Goal: Information Seeking & Learning: Learn about a topic

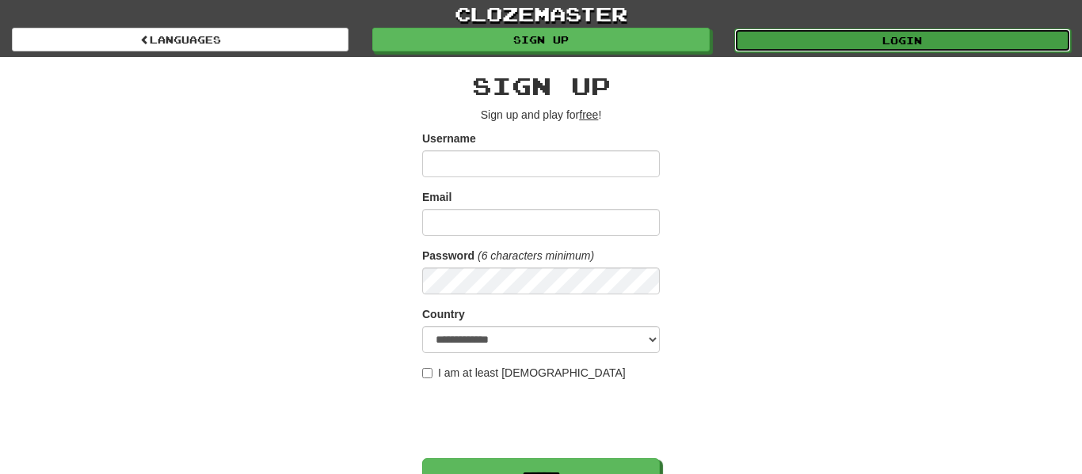
click at [784, 41] on link "Login" at bounding box center [902, 41] width 336 height 24
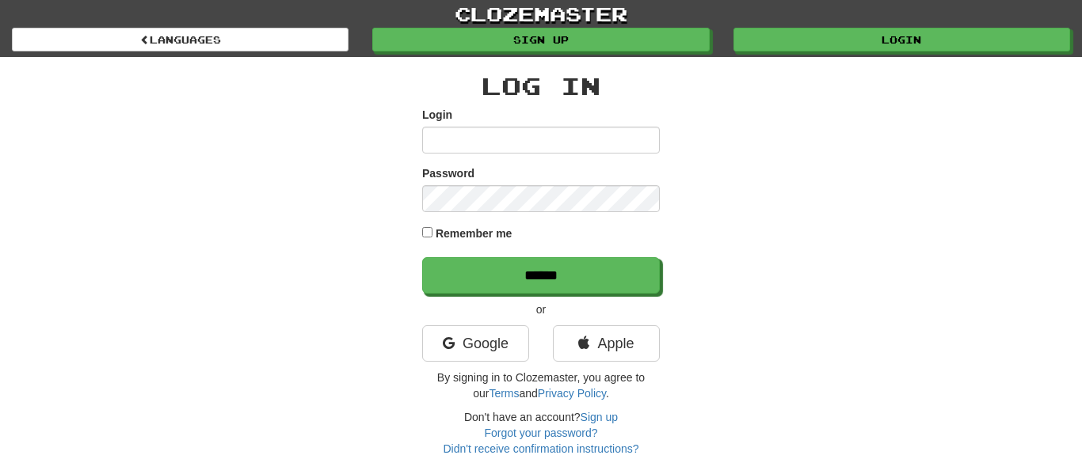
click at [496, 135] on input "Login" at bounding box center [541, 140] width 238 height 27
type input "******"
click at [422, 257] on input "******" at bounding box center [541, 275] width 238 height 36
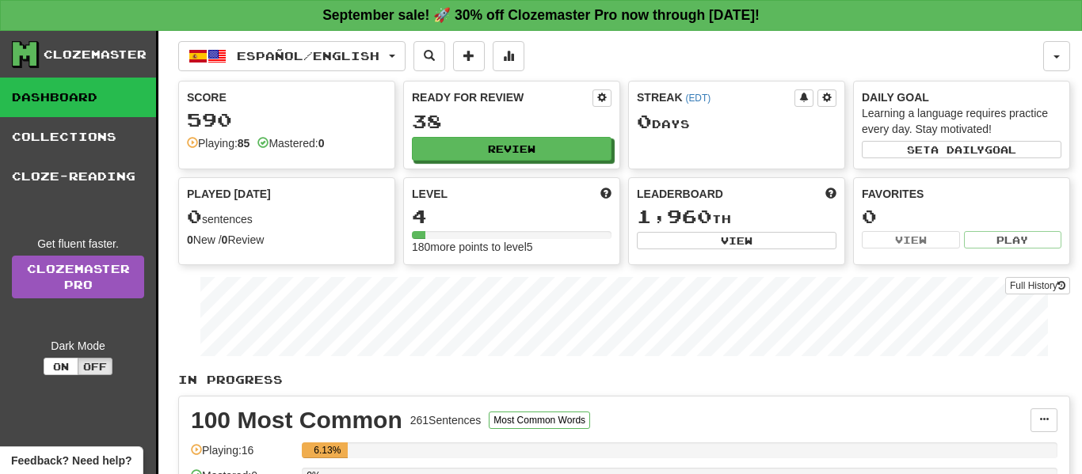
scroll to position [3, 0]
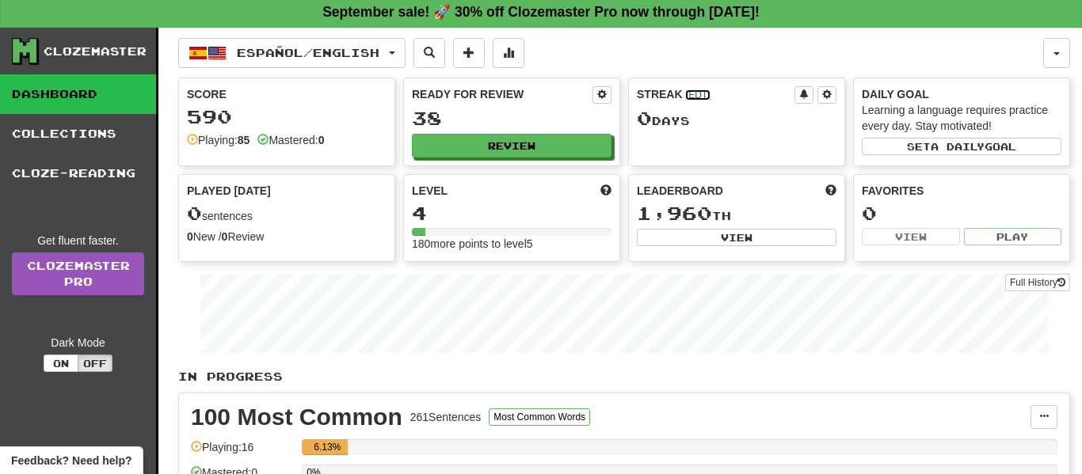
click at [692, 90] on link "( EDT )" at bounding box center [697, 94] width 25 height 11
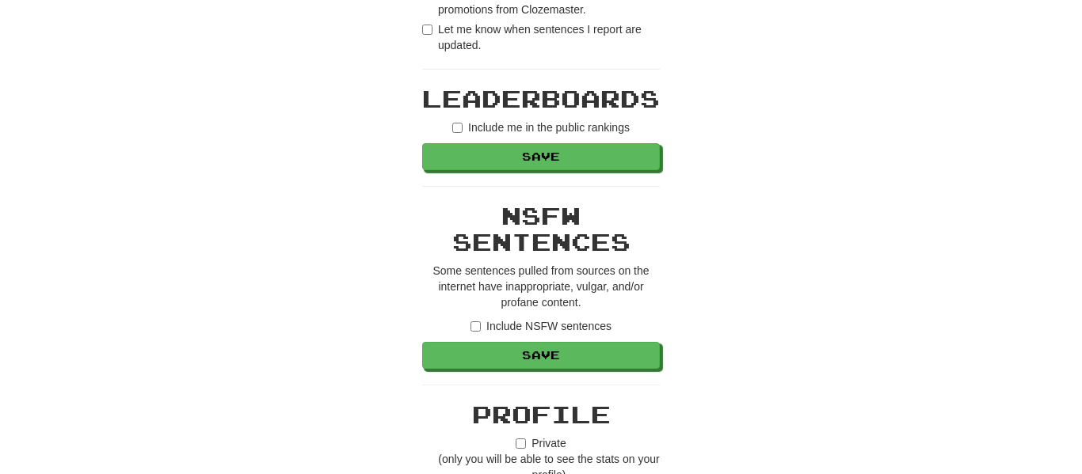
scroll to position [1085, 0]
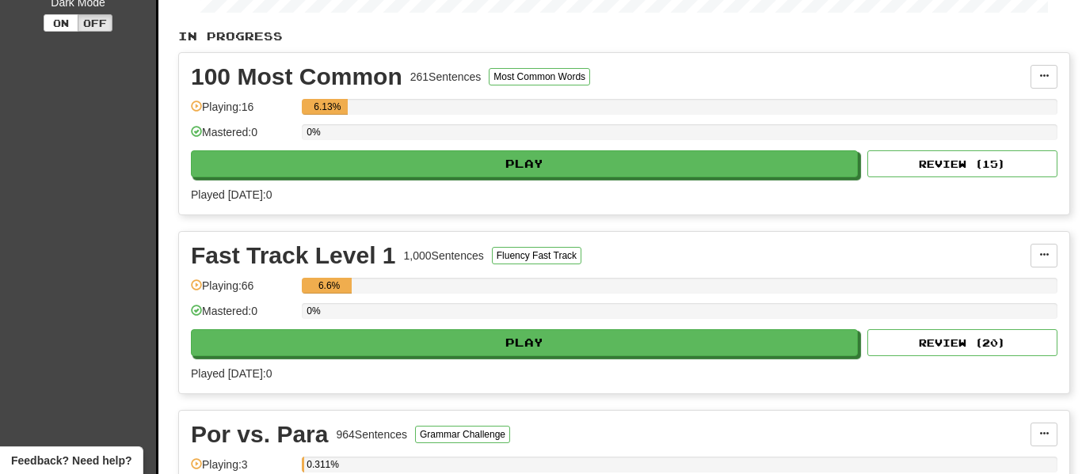
scroll to position [347, 0]
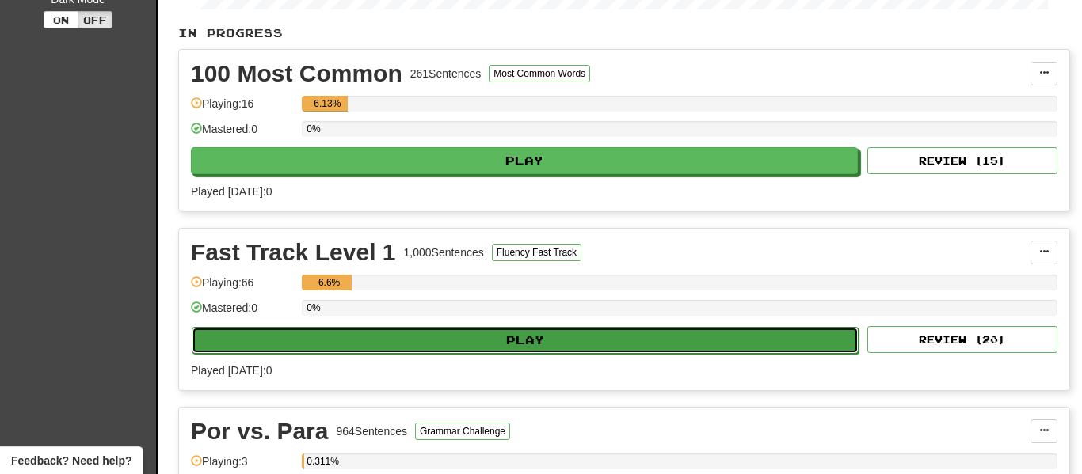
click at [495, 336] on button "Play" at bounding box center [525, 340] width 667 height 27
select select "**"
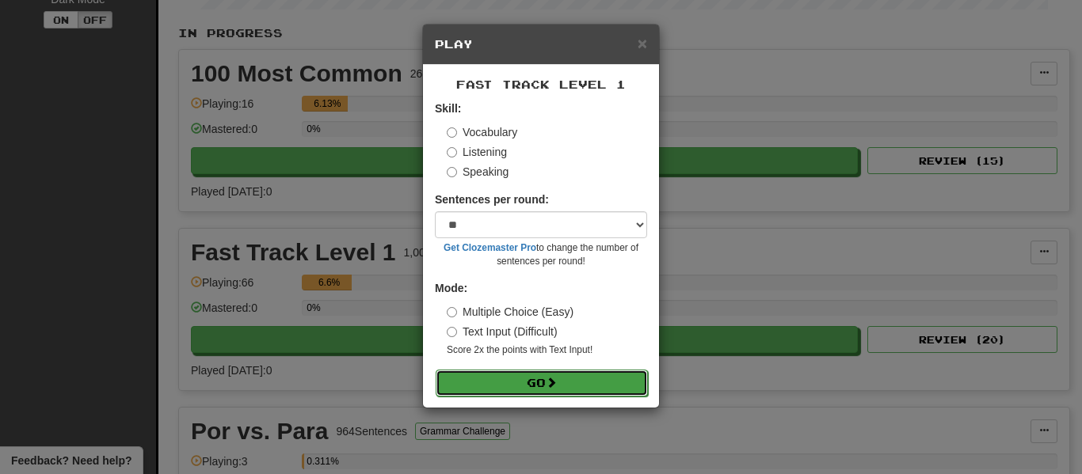
click at [487, 374] on button "Go" at bounding box center [541, 383] width 212 height 27
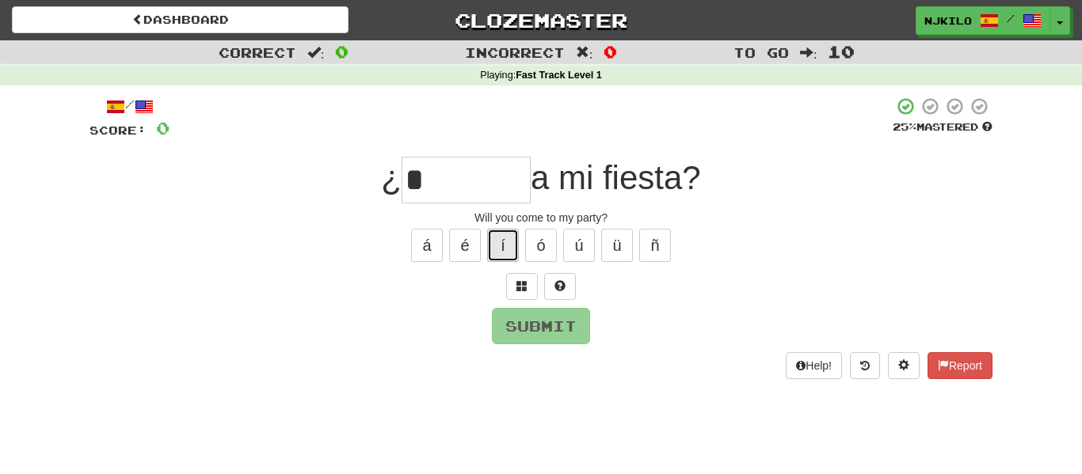
click at [493, 239] on button "í" at bounding box center [503, 245] width 32 height 33
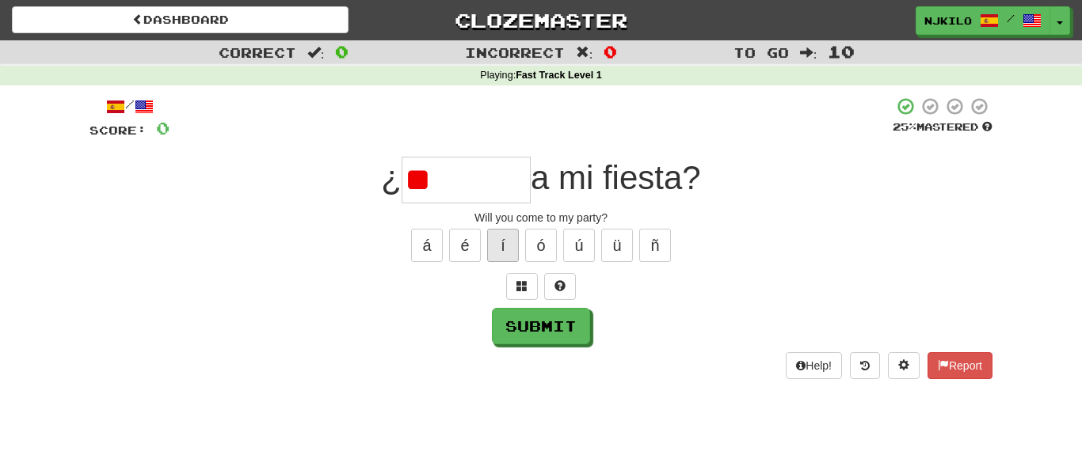
type input "*"
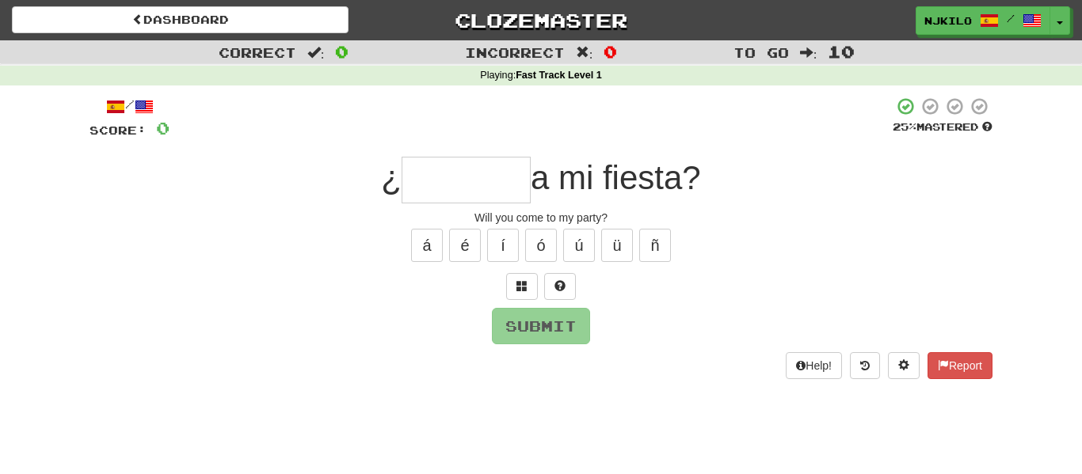
type input "*"
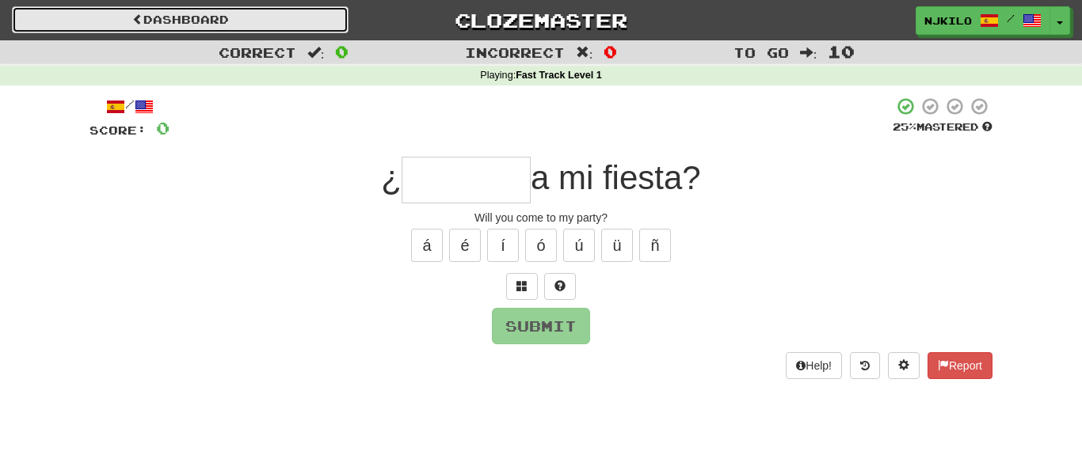
click at [121, 27] on link "Dashboard" at bounding box center [180, 19] width 336 height 27
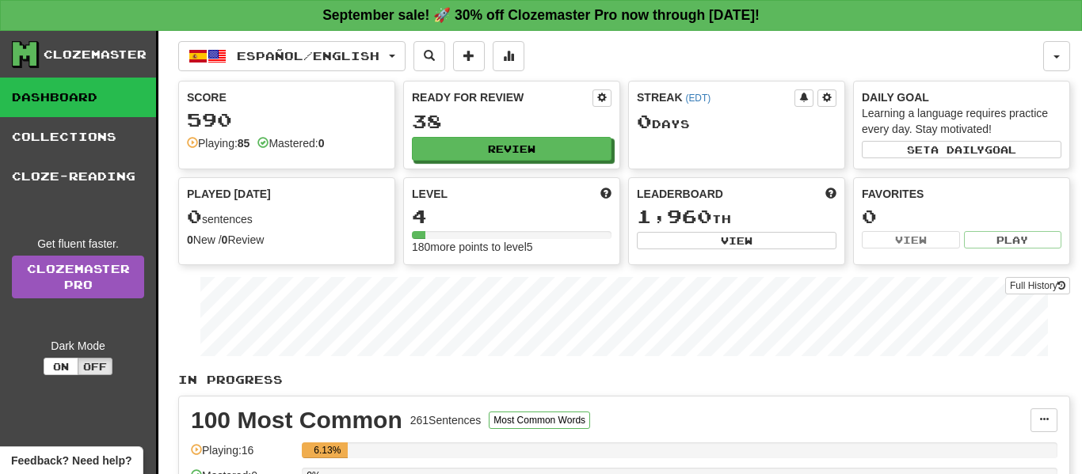
scroll to position [222, 0]
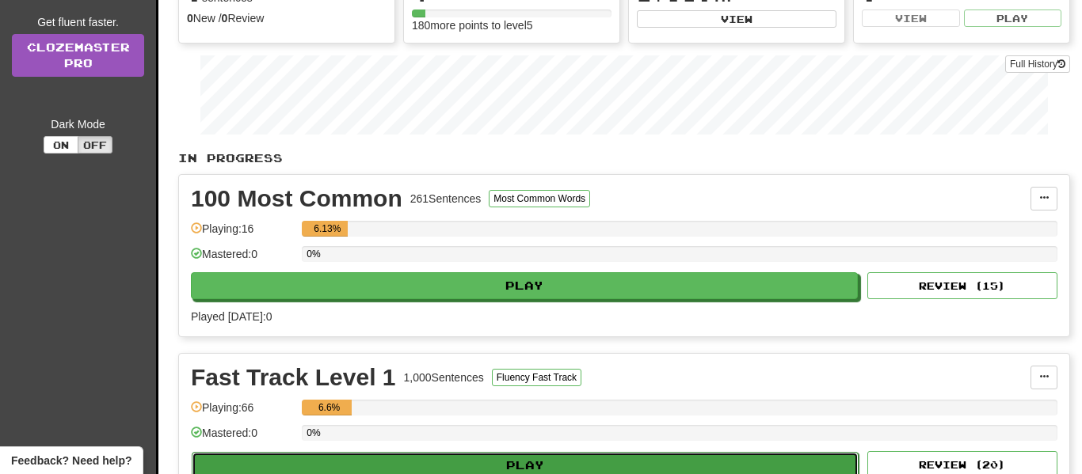
click at [340, 466] on button "Play" at bounding box center [525, 465] width 667 height 27
select select "**"
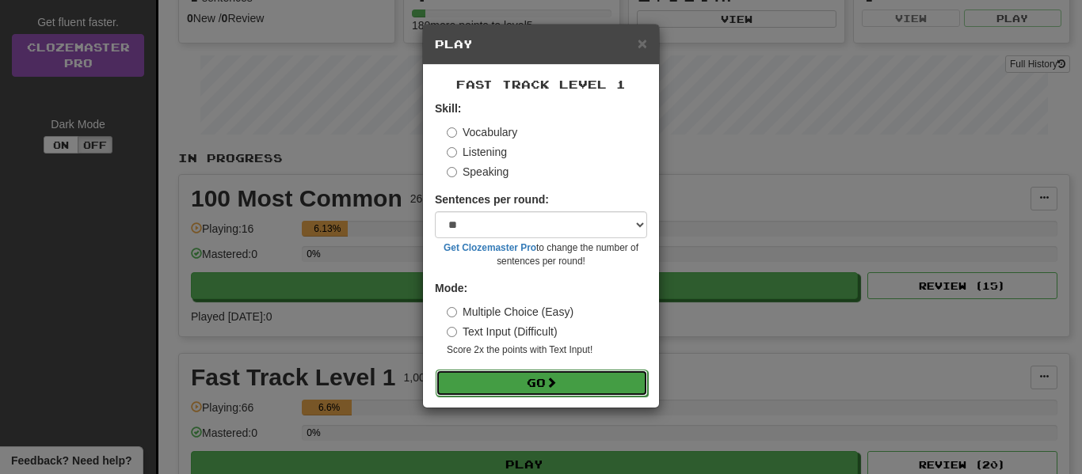
click at [462, 386] on button "Go" at bounding box center [541, 383] width 212 height 27
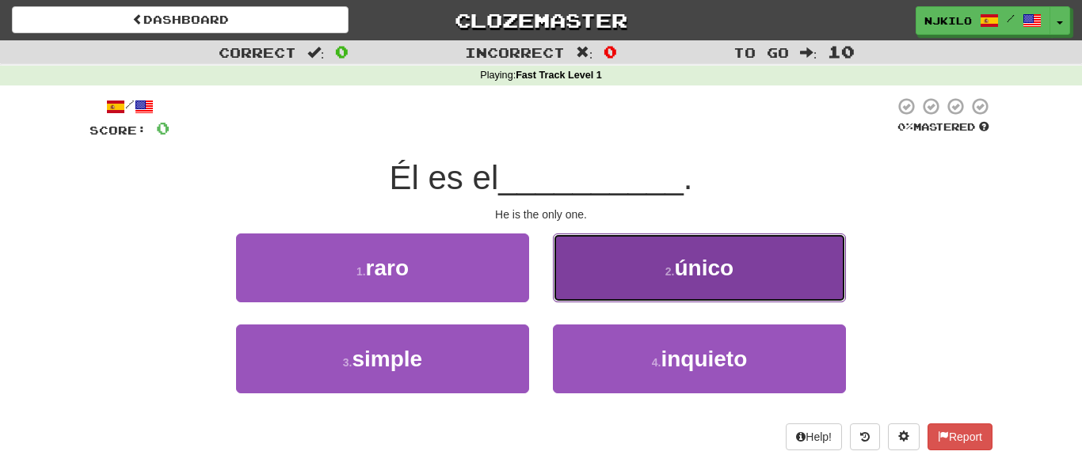
click at [610, 282] on button "2 . único" at bounding box center [699, 268] width 293 height 69
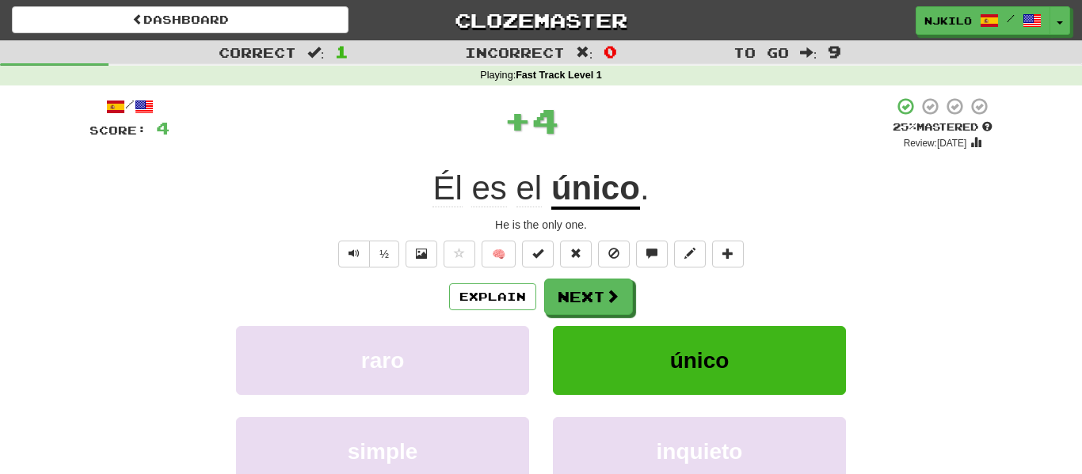
click at [582, 201] on u "único" at bounding box center [595, 189] width 89 height 40
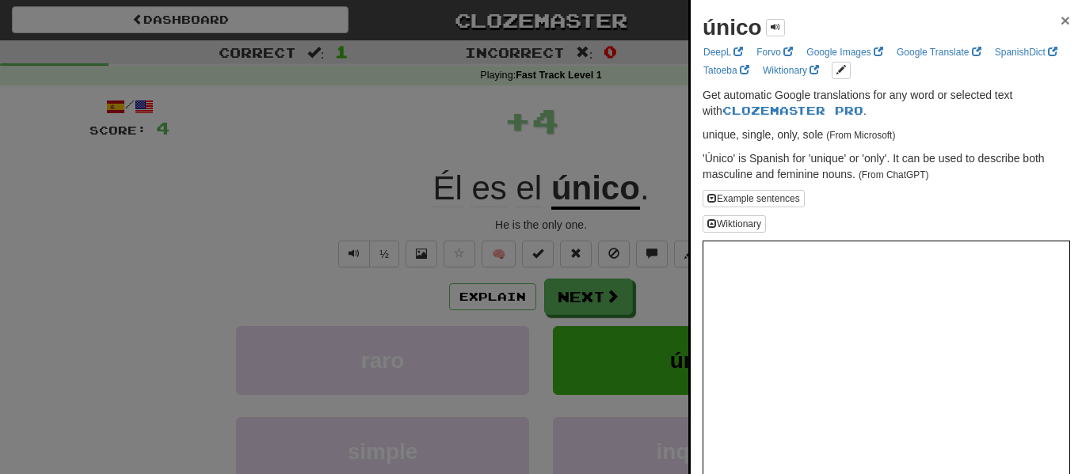
click at [1063, 25] on span "×" at bounding box center [1065, 20] width 10 height 18
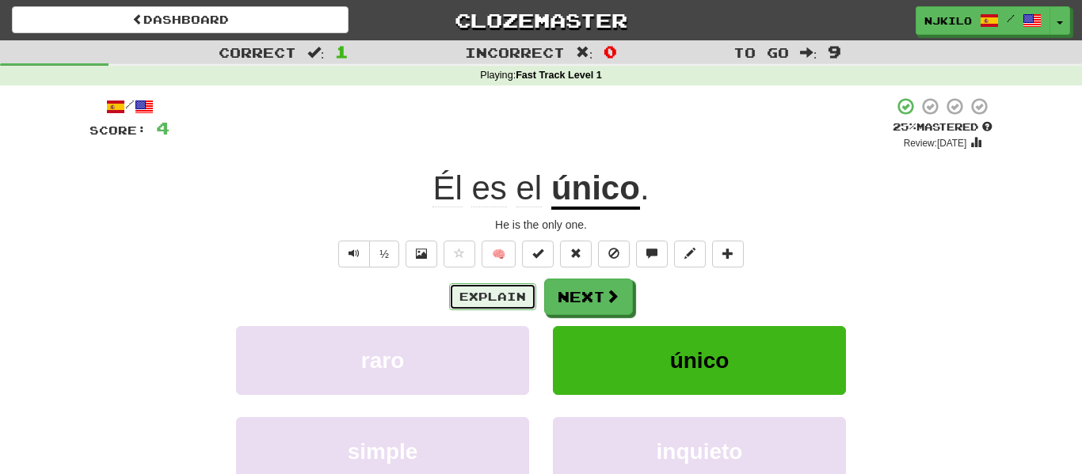
click at [473, 287] on button "Explain" at bounding box center [492, 296] width 87 height 27
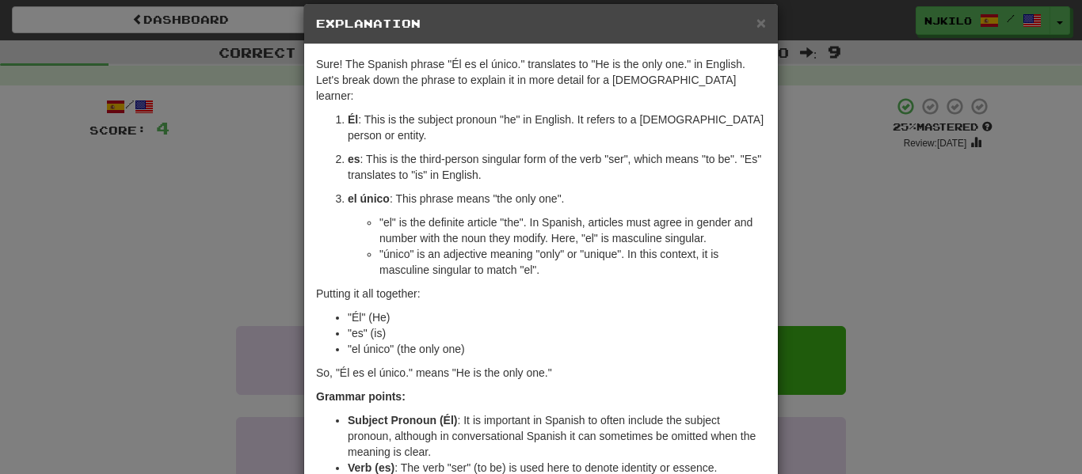
scroll to position [23, 0]
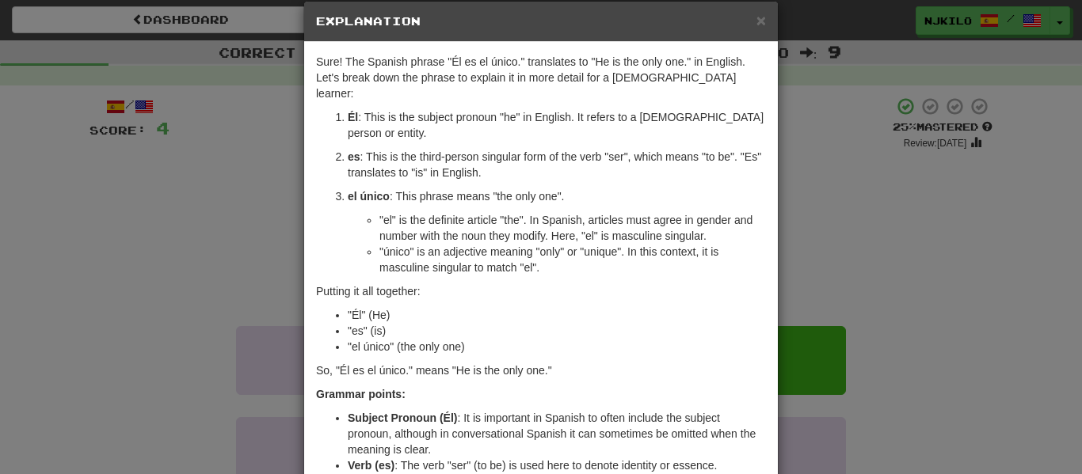
click at [884, 261] on div "× Explanation Sure! The Spanish phrase "Él es el único." translates to "He is t…" at bounding box center [541, 237] width 1082 height 474
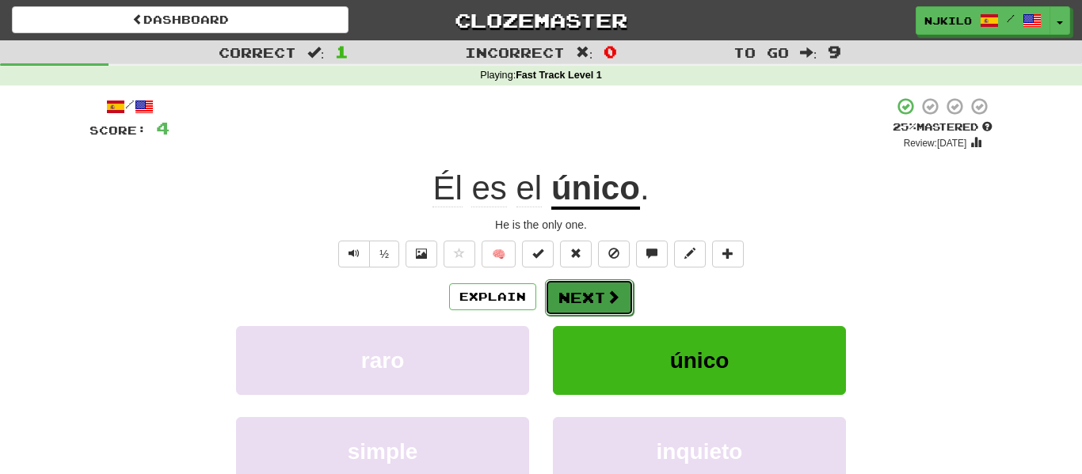
click at [582, 291] on button "Next" at bounding box center [589, 297] width 89 height 36
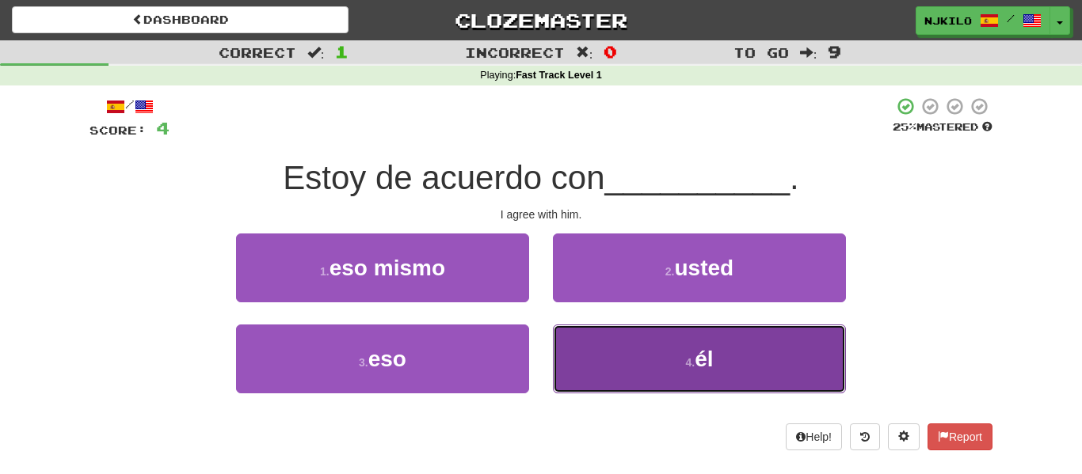
click at [622, 333] on button "4 . él" at bounding box center [699, 359] width 293 height 69
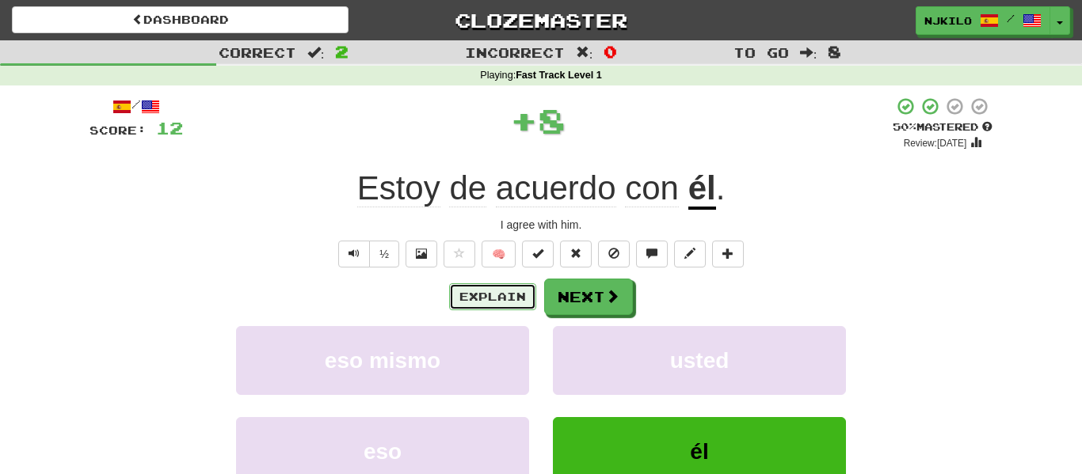
click at [506, 288] on button "Explain" at bounding box center [492, 296] width 87 height 27
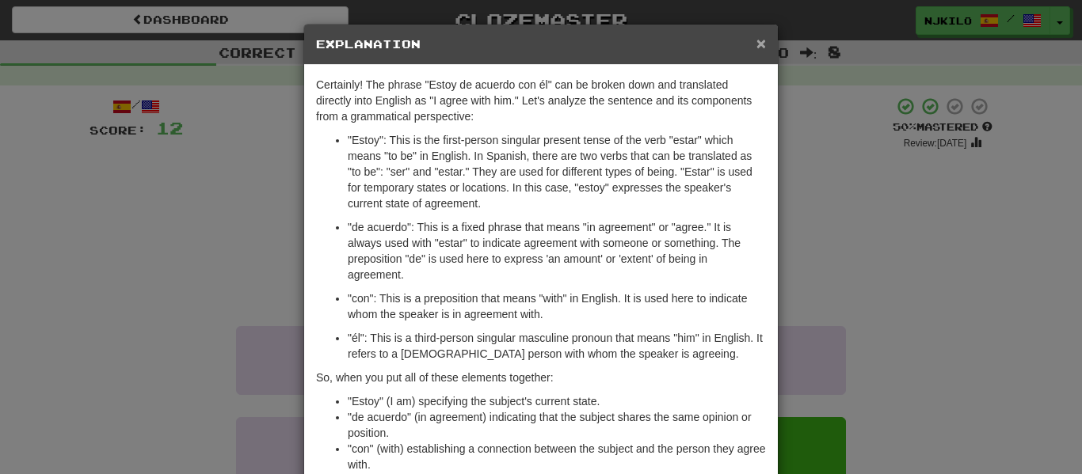
click at [760, 47] on span "×" at bounding box center [761, 43] width 10 height 18
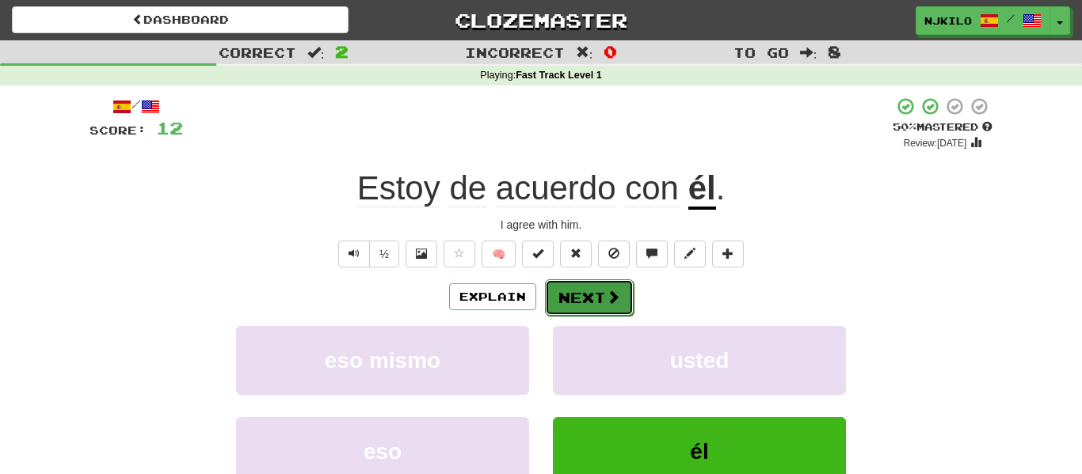
click at [588, 295] on button "Next" at bounding box center [589, 297] width 89 height 36
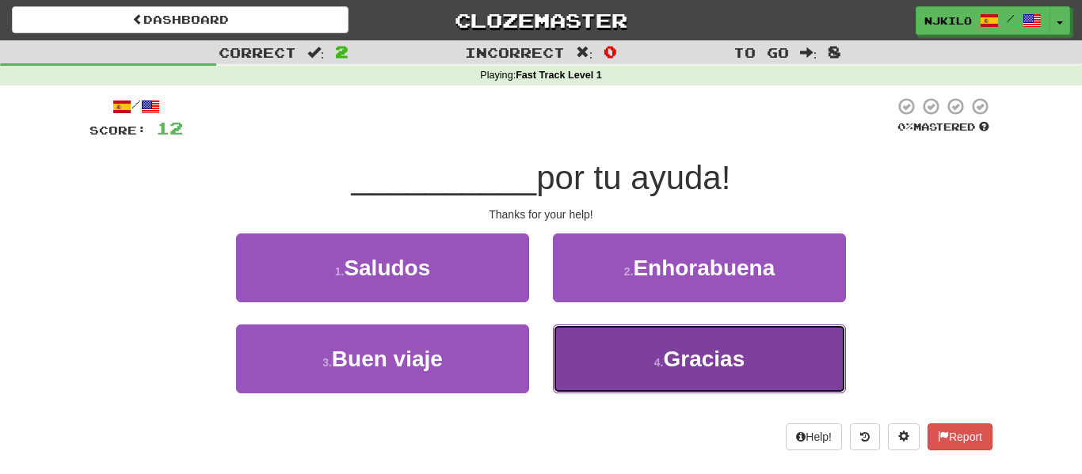
click at [629, 366] on button "4 . Gracias" at bounding box center [699, 359] width 293 height 69
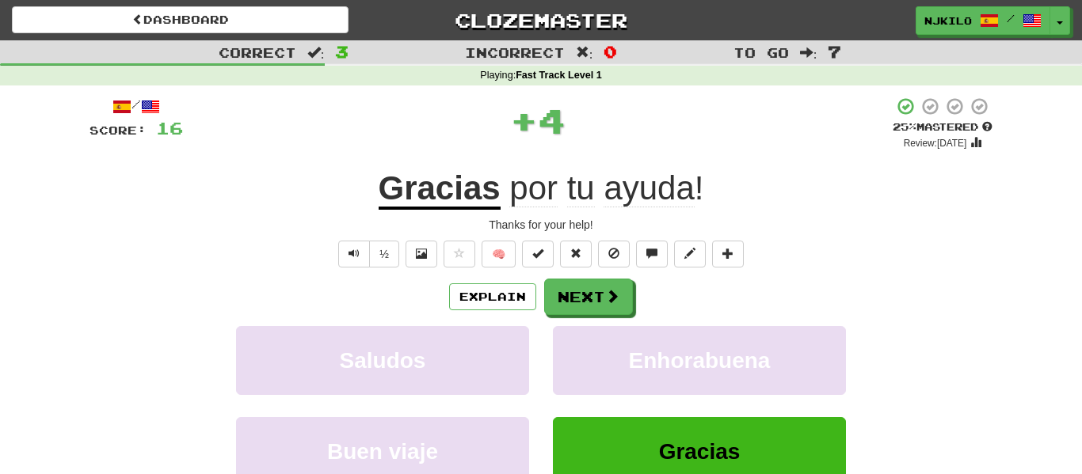
click at [569, 271] on div "/ Score: 16 + 4 25 % Mastered Review: 2025-09-20 Gracias por tu ayuda ! Thanks …" at bounding box center [540, 332] width 903 height 470
click at [570, 290] on button "Next" at bounding box center [589, 297] width 89 height 36
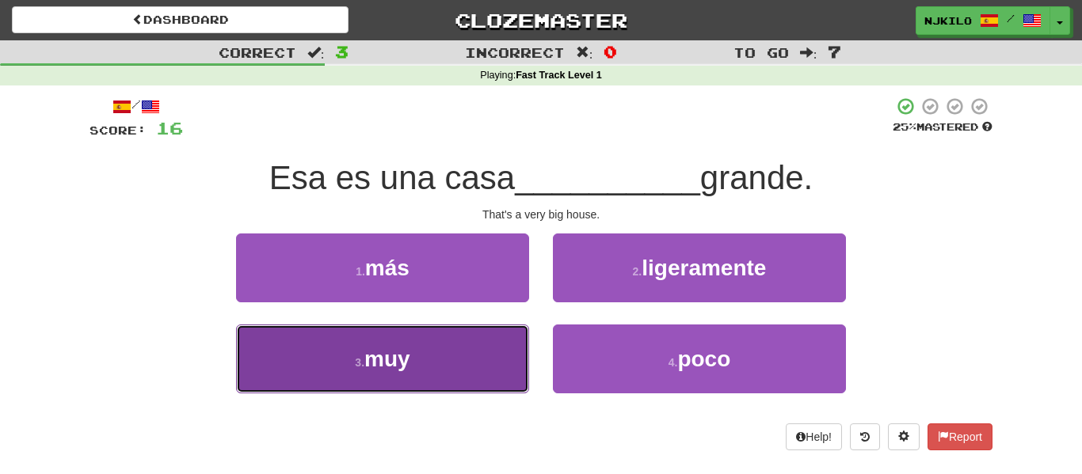
click at [518, 363] on button "3 . muy" at bounding box center [382, 359] width 293 height 69
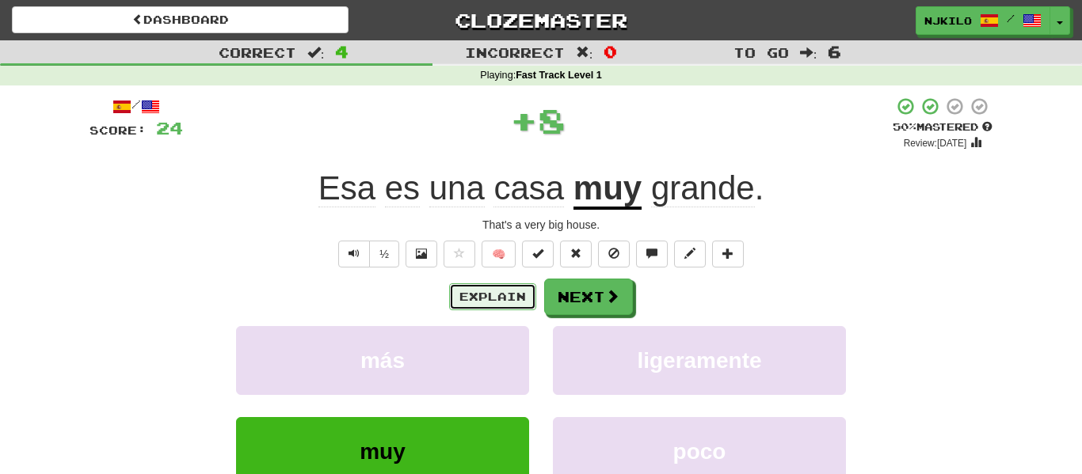
click at [481, 290] on button "Explain" at bounding box center [492, 296] width 87 height 27
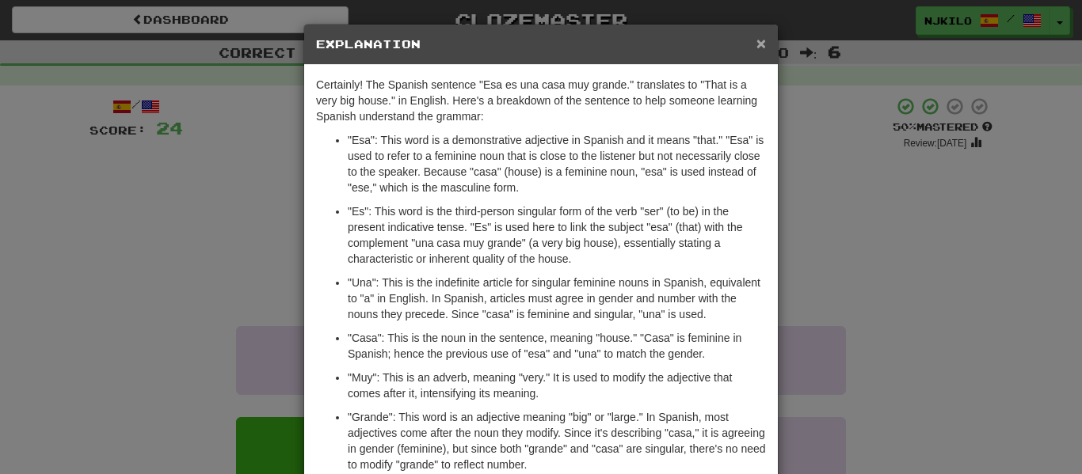
click at [757, 50] on span "×" at bounding box center [761, 43] width 10 height 18
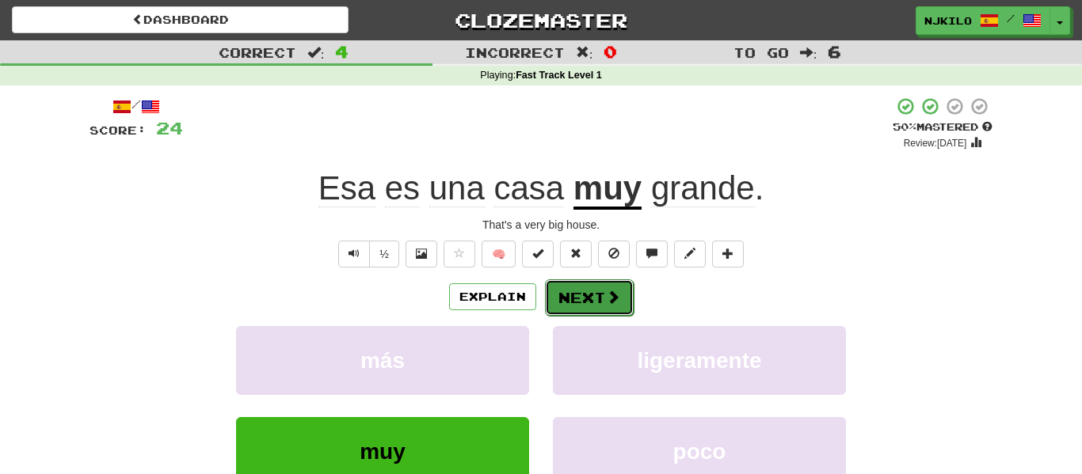
click at [601, 302] on button "Next" at bounding box center [589, 297] width 89 height 36
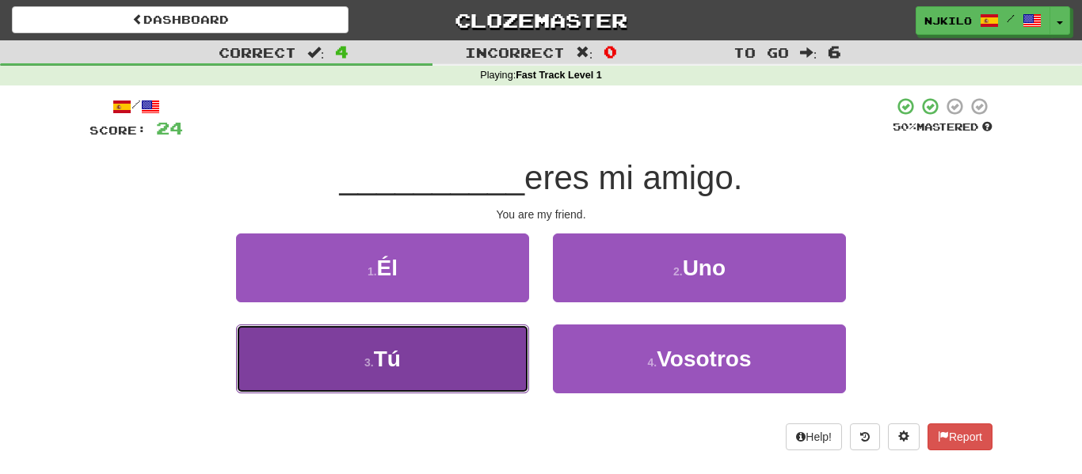
click at [480, 330] on button "3 . Tú" at bounding box center [382, 359] width 293 height 69
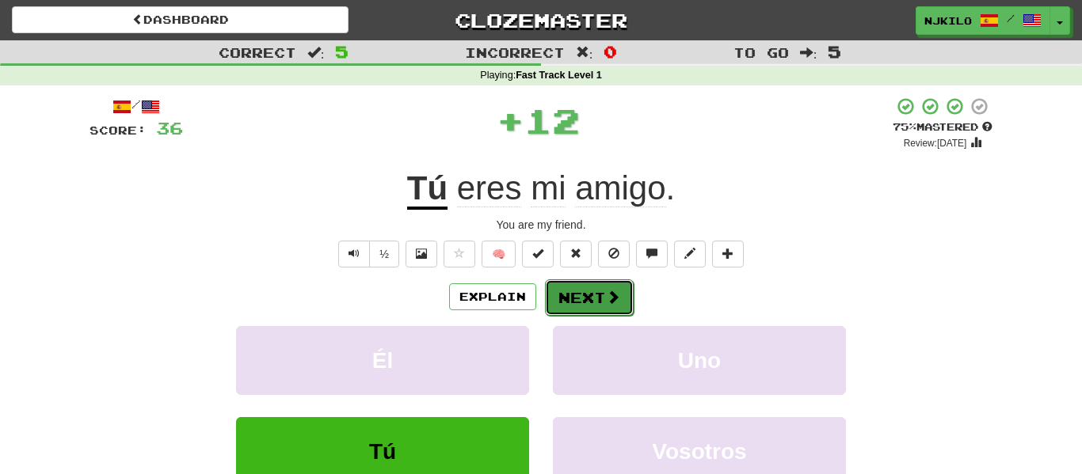
click at [560, 296] on button "Next" at bounding box center [589, 297] width 89 height 36
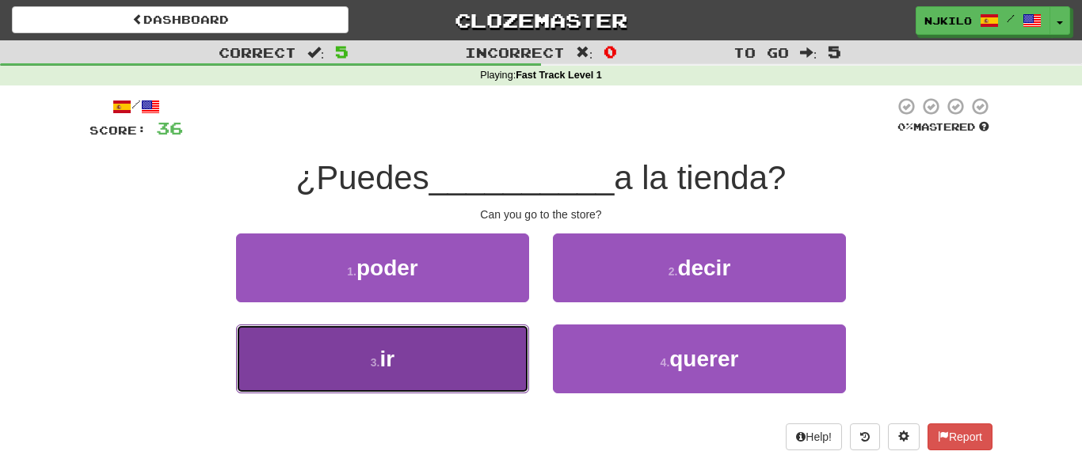
click at [463, 329] on button "3 . ir" at bounding box center [382, 359] width 293 height 69
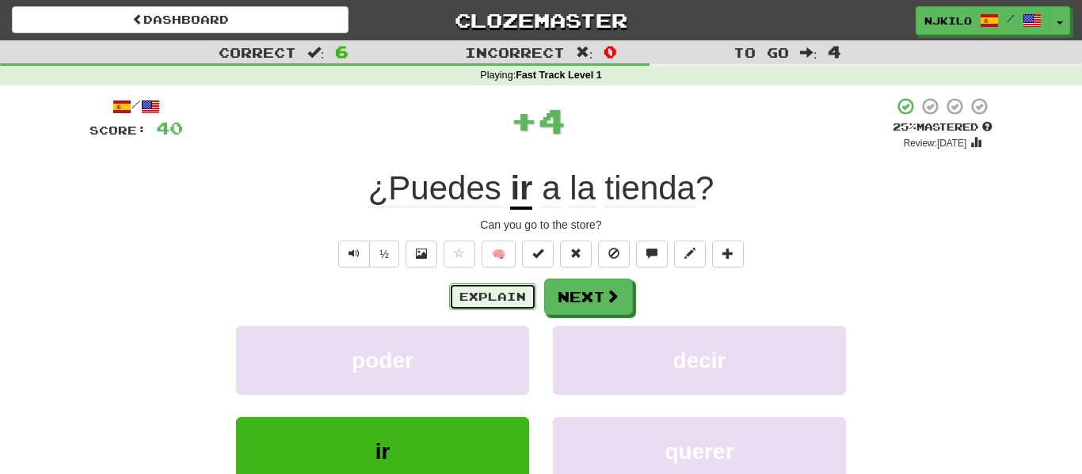
click at [500, 285] on button "Explain" at bounding box center [492, 296] width 87 height 27
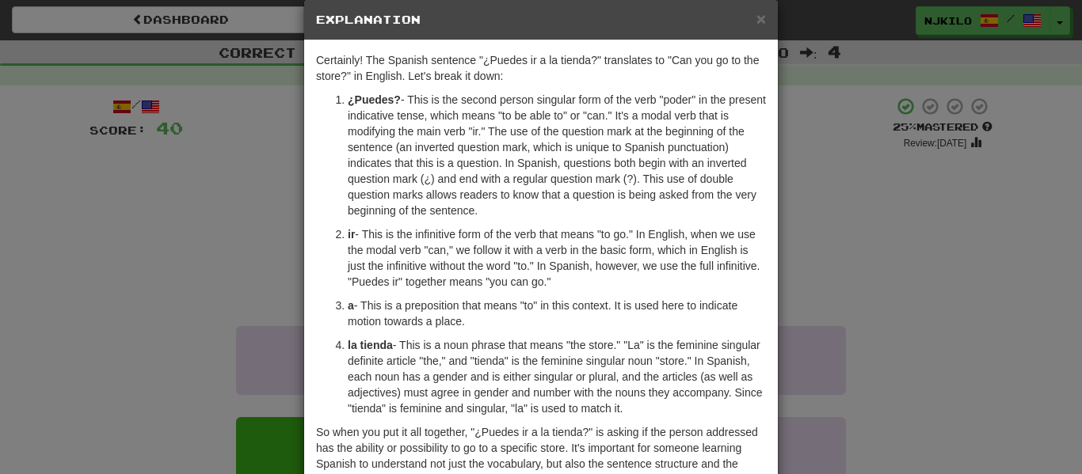
scroll to position [24, 0]
click at [762, 17] on span "×" at bounding box center [761, 19] width 10 height 18
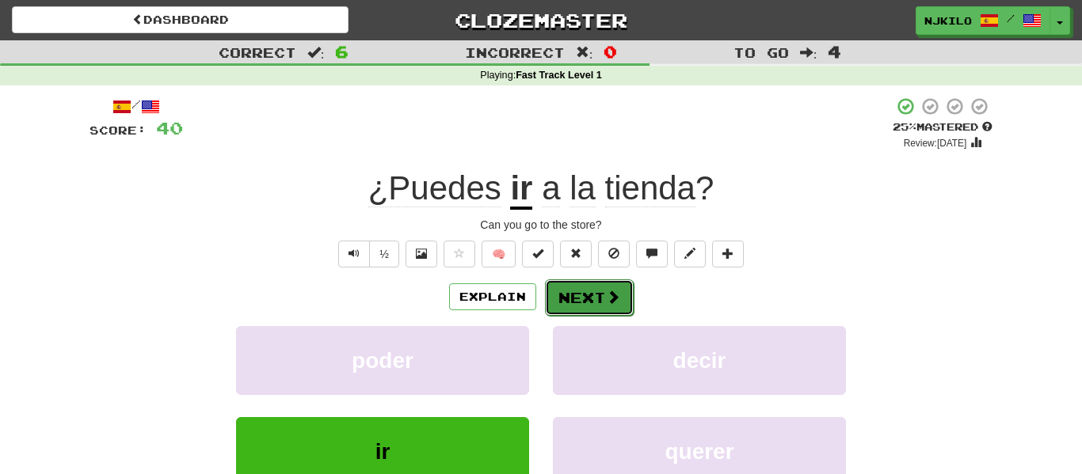
click at [616, 296] on span at bounding box center [613, 297] width 14 height 14
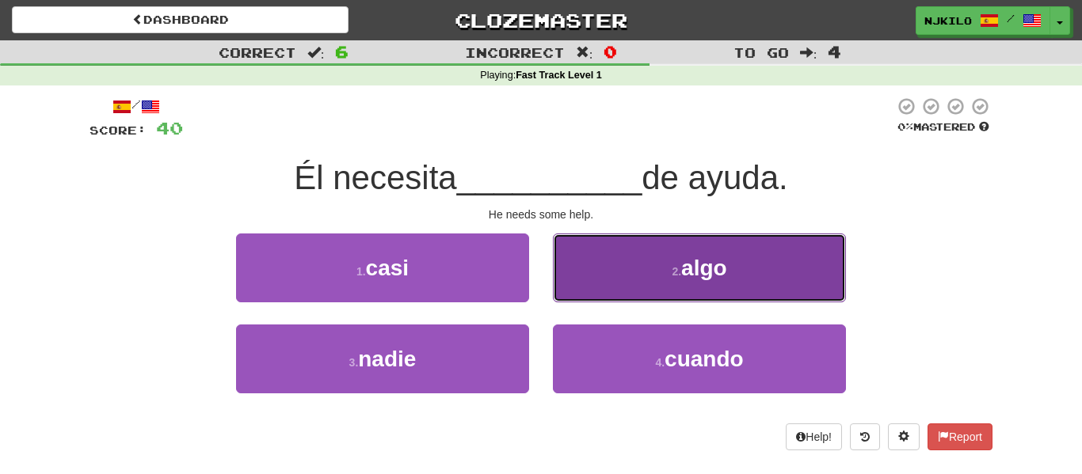
click at [602, 299] on button "2 . algo" at bounding box center [699, 268] width 293 height 69
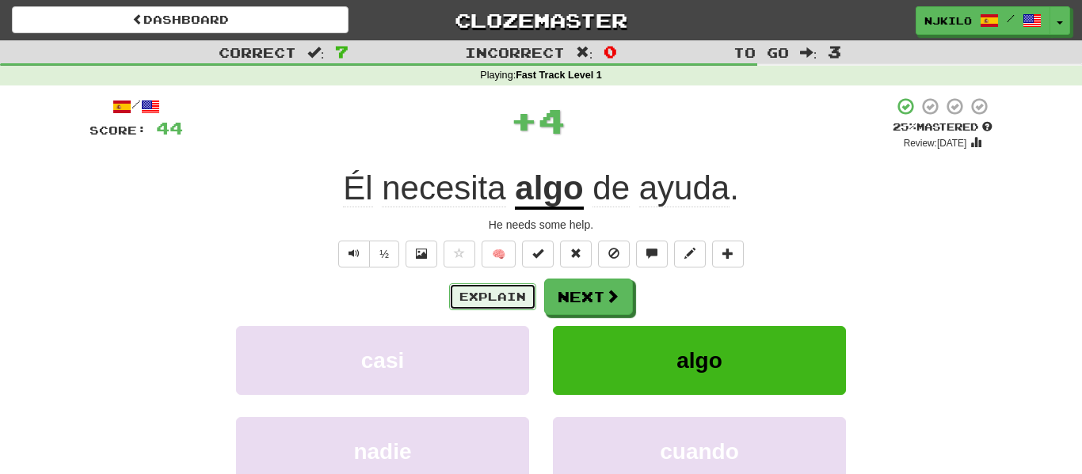
click at [510, 308] on button "Explain" at bounding box center [492, 296] width 87 height 27
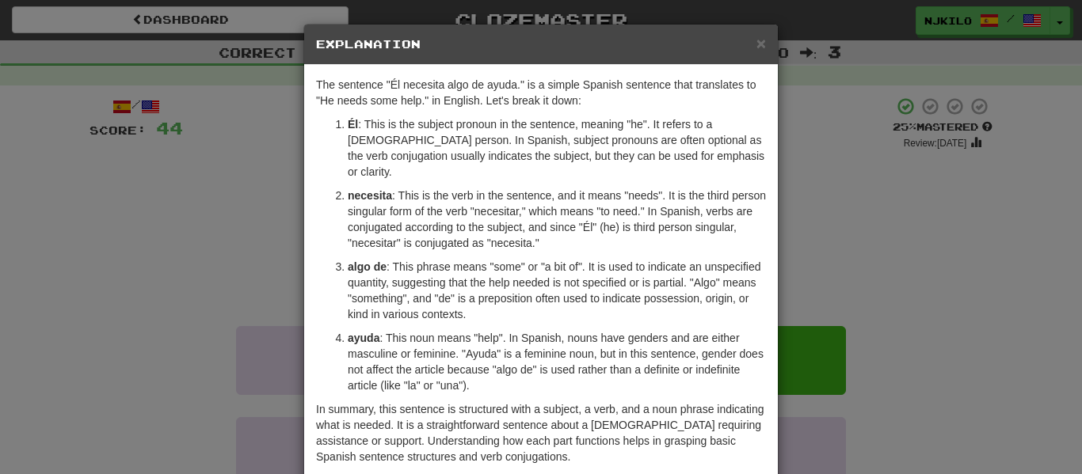
click at [758, 53] on div "× Explanation" at bounding box center [540, 45] width 473 height 40
click at [757, 57] on div "× Explanation" at bounding box center [540, 45] width 473 height 40
click at [760, 47] on span "×" at bounding box center [761, 43] width 10 height 18
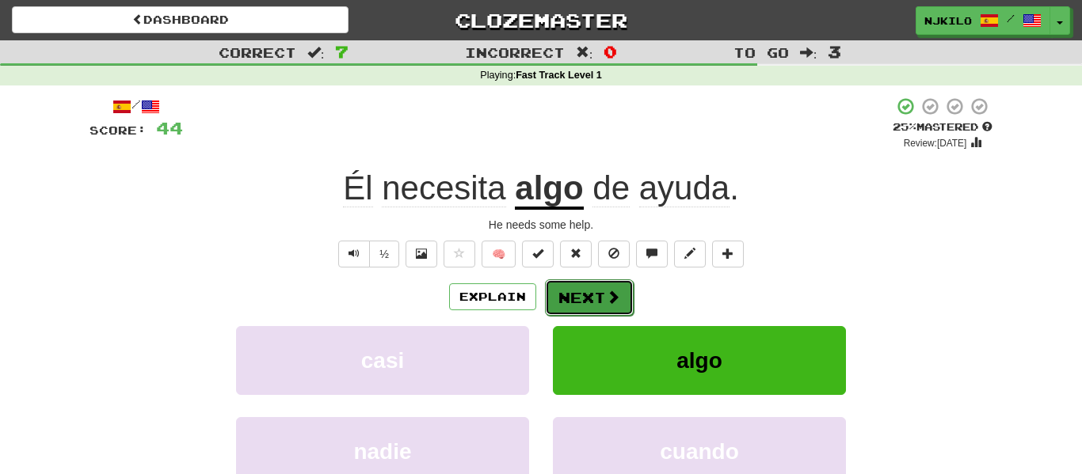
click at [592, 297] on button "Next" at bounding box center [589, 297] width 89 height 36
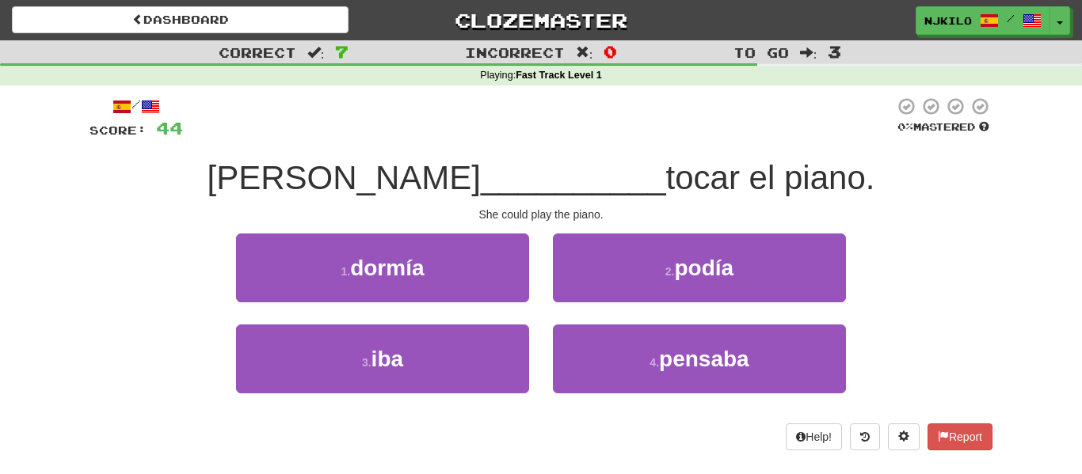
click at [597, 303] on div "2 . podía" at bounding box center [699, 279] width 317 height 91
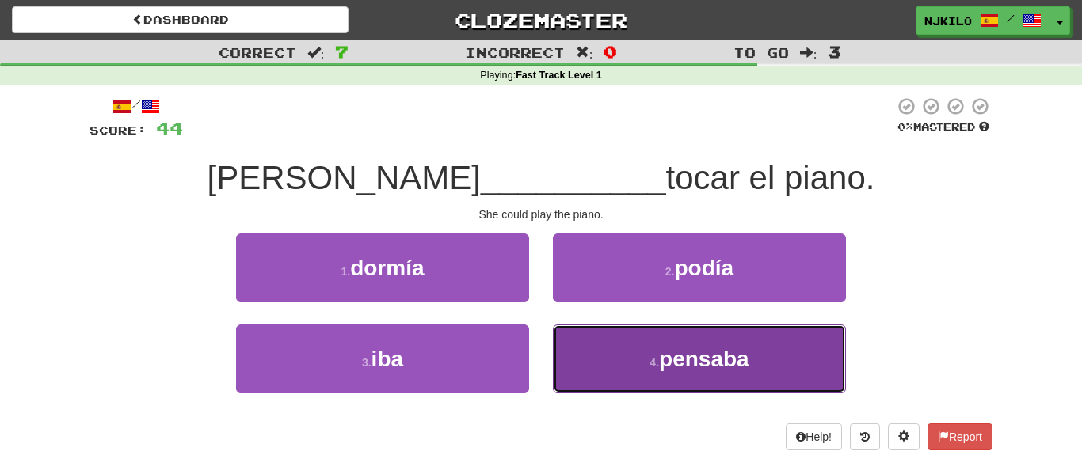
click at [595, 325] on button "4 . pensaba" at bounding box center [699, 359] width 293 height 69
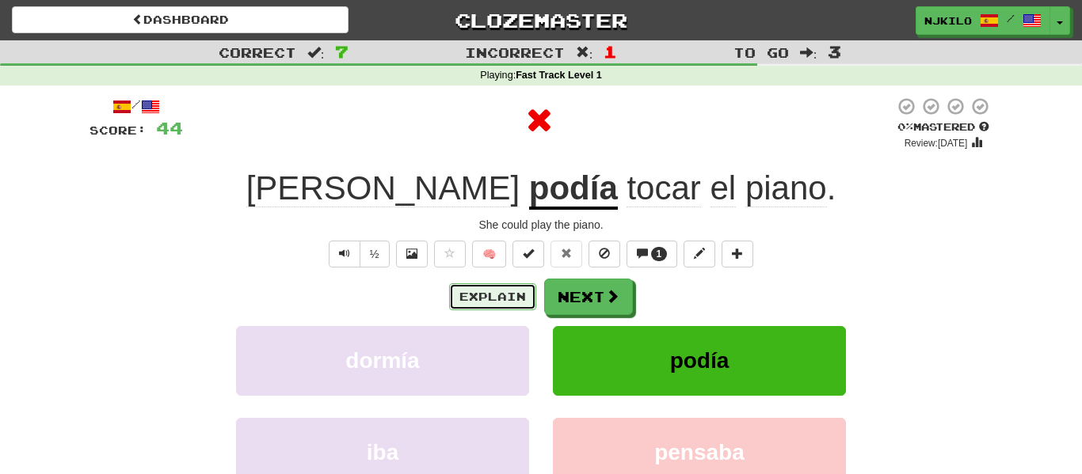
click at [500, 295] on button "Explain" at bounding box center [492, 296] width 87 height 27
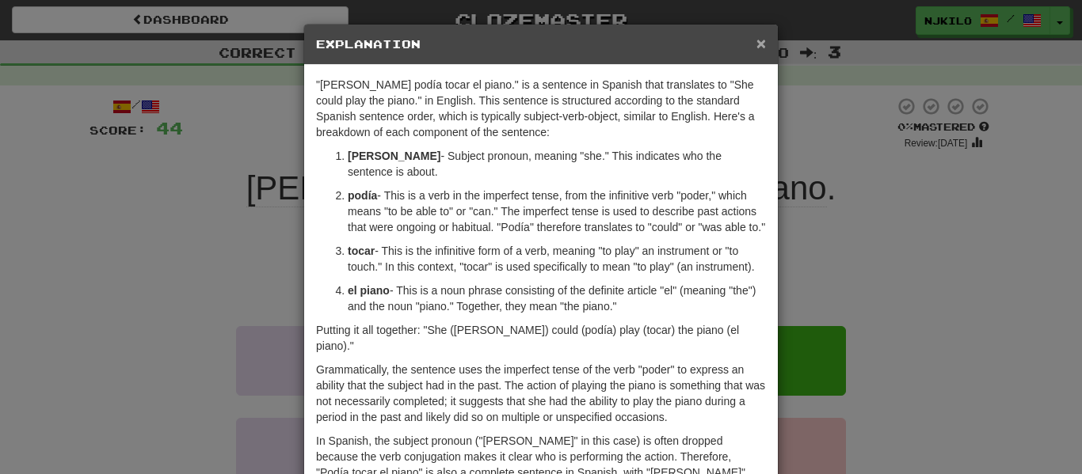
click at [758, 44] on span "×" at bounding box center [761, 43] width 10 height 18
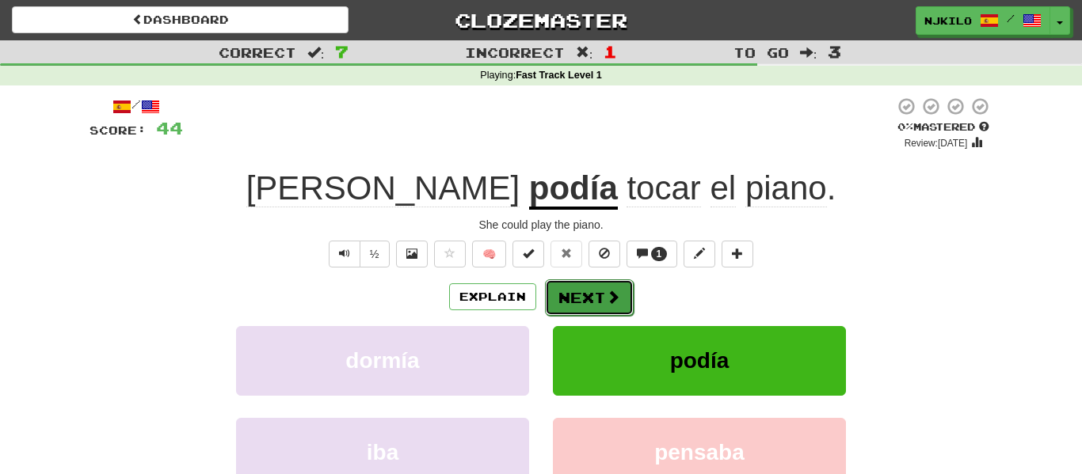
click at [600, 283] on button "Next" at bounding box center [589, 297] width 89 height 36
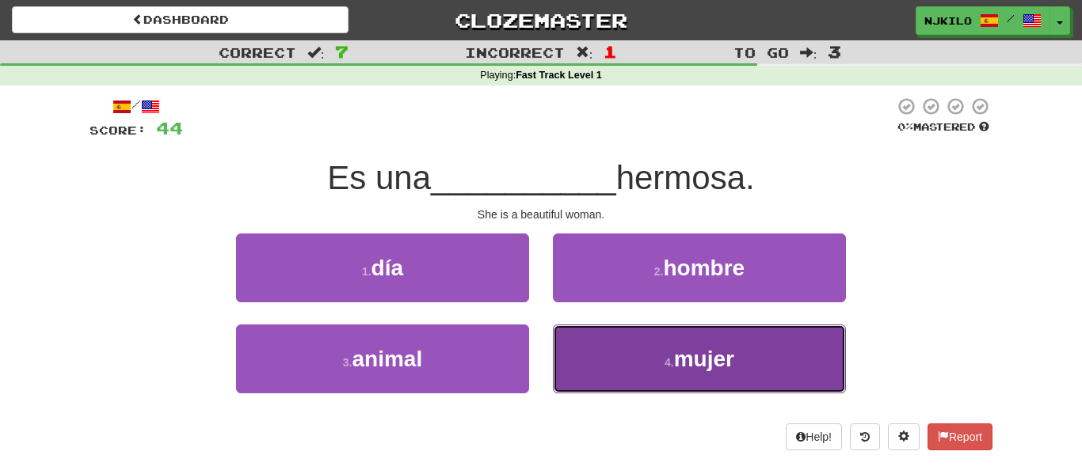
click at [676, 392] on button "4 . mujer" at bounding box center [699, 359] width 293 height 69
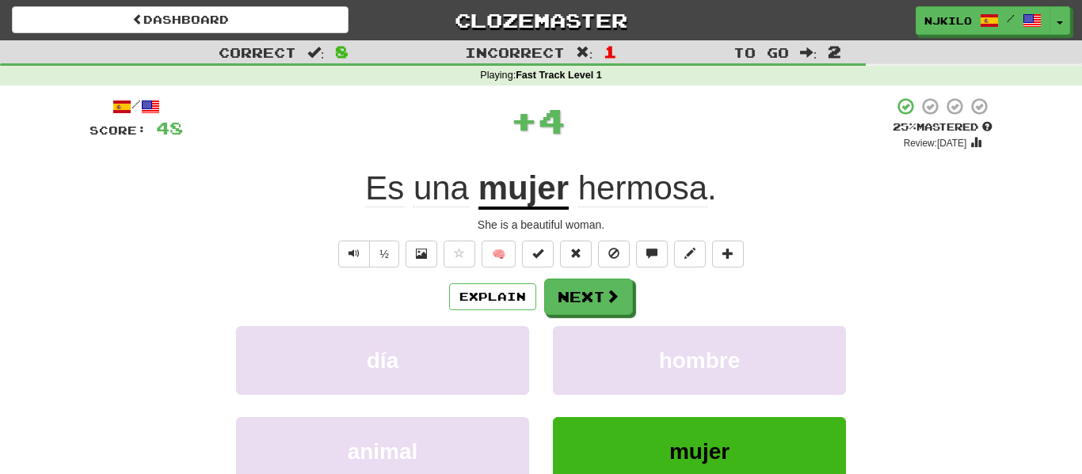
click at [611, 317] on div "Explain Next día hombre animal mujer Learn more: día hombre animal mujer" at bounding box center [540, 406] width 903 height 254
click at [612, 296] on span at bounding box center [613, 297] width 14 height 14
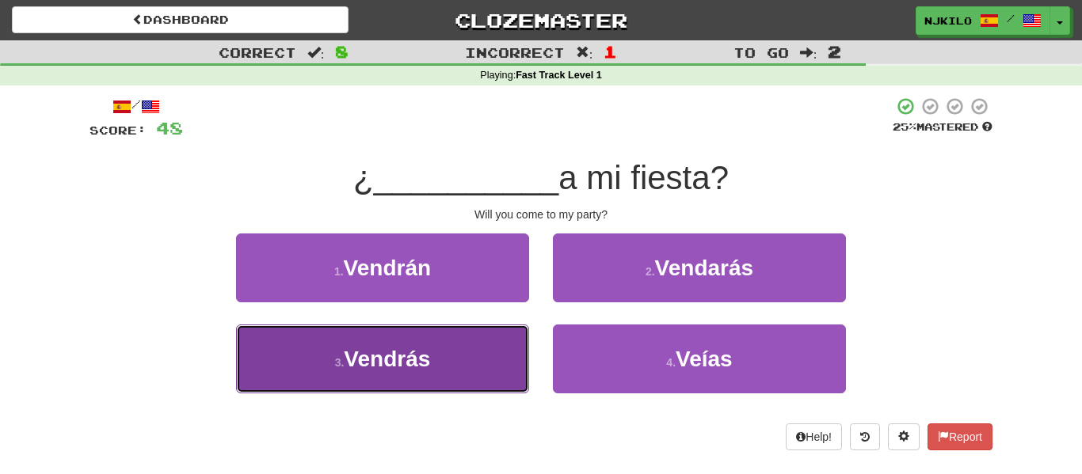
click at [507, 371] on button "3 . Vendrás" at bounding box center [382, 359] width 293 height 69
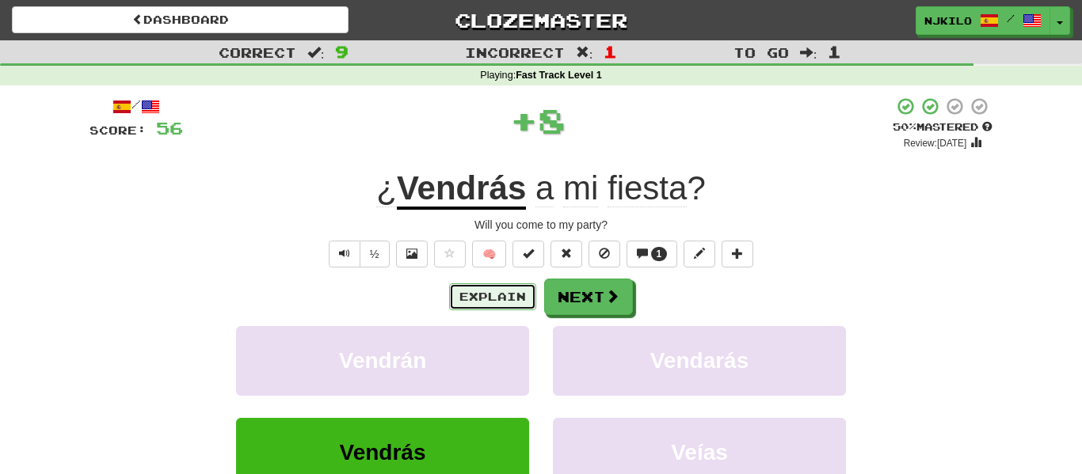
click at [502, 307] on button "Explain" at bounding box center [492, 296] width 87 height 27
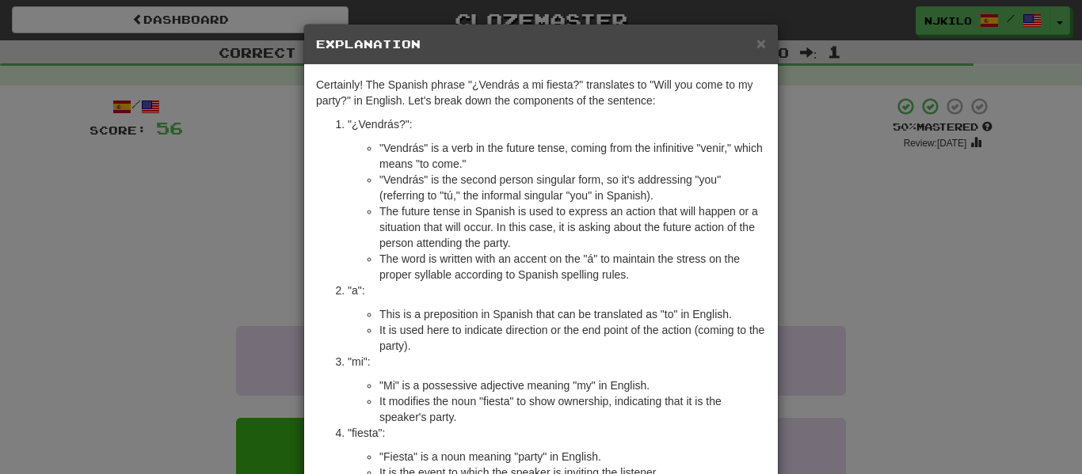
click at [749, 46] on h5 "Explanation" at bounding box center [541, 44] width 450 height 16
click at [752, 44] on h5 "Explanation" at bounding box center [541, 44] width 450 height 16
click at [756, 44] on span "×" at bounding box center [761, 43] width 10 height 18
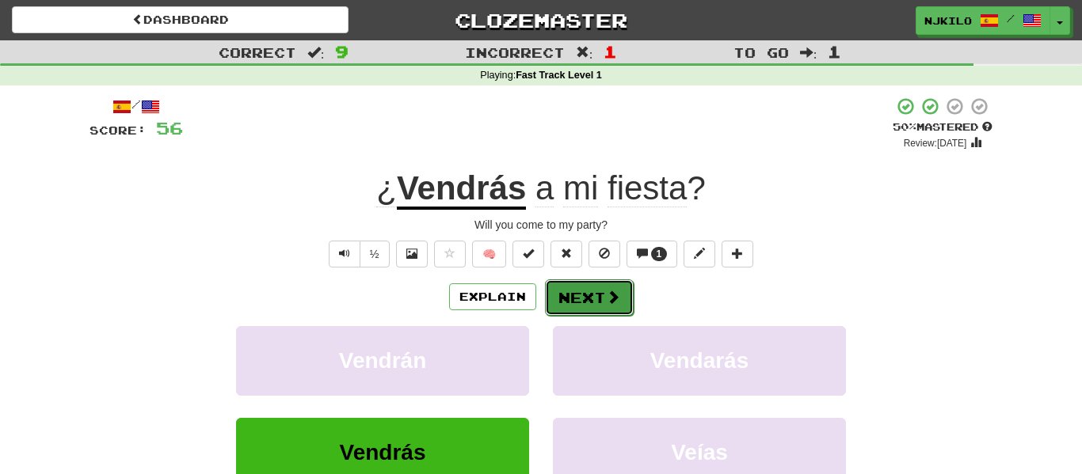
click at [613, 292] on span at bounding box center [613, 297] width 14 height 14
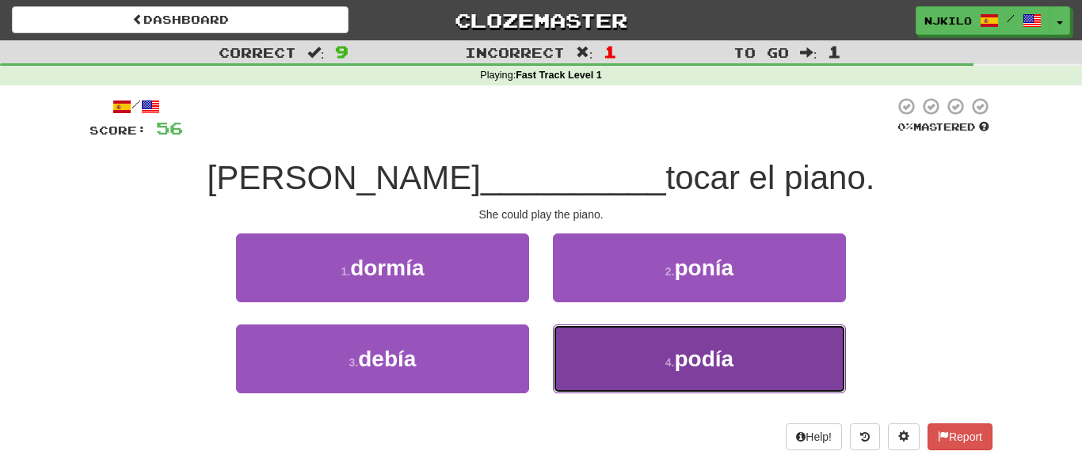
click at [637, 370] on button "4 . podía" at bounding box center [699, 359] width 293 height 69
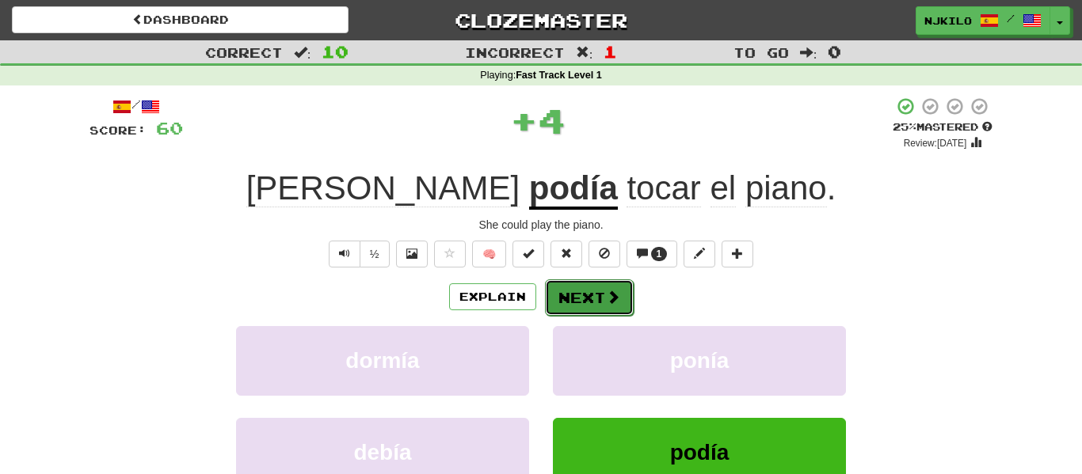
click at [575, 285] on button "Next" at bounding box center [589, 297] width 89 height 36
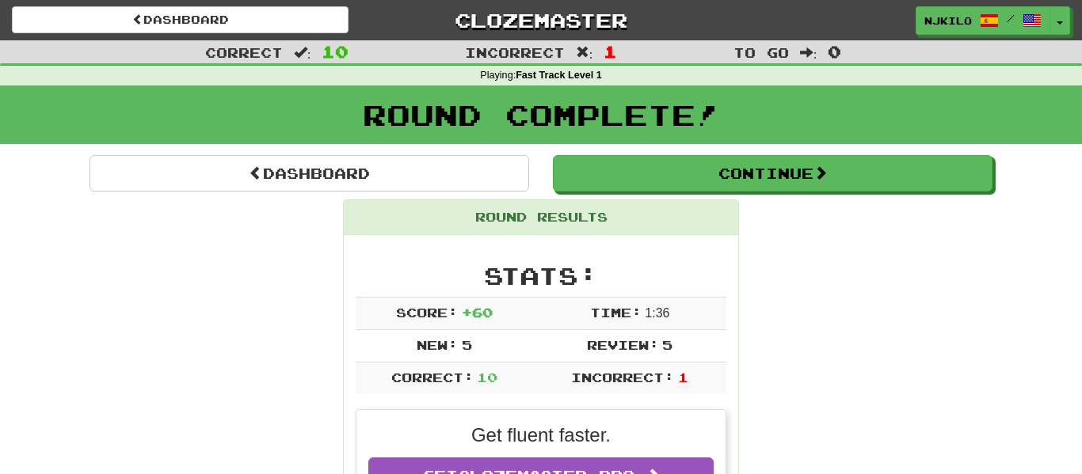
scroll to position [144, 0]
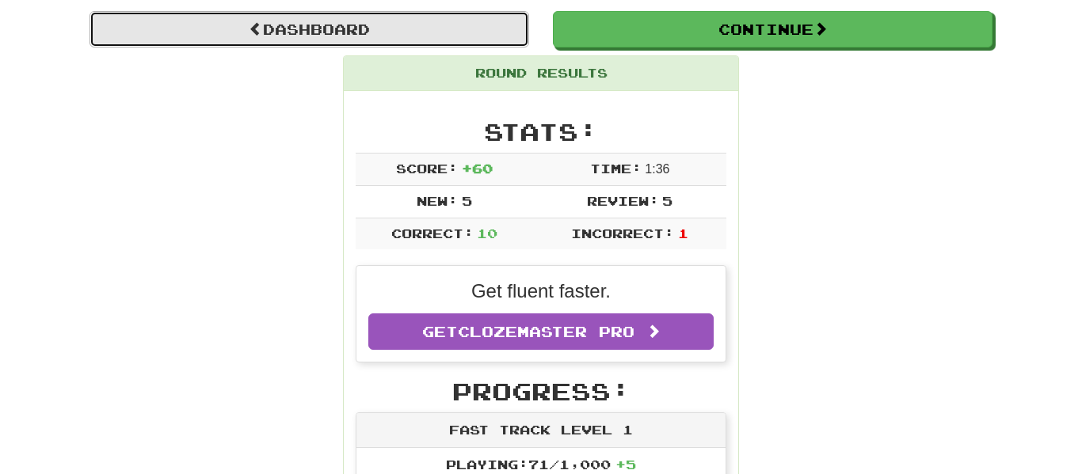
click at [411, 29] on link "Dashboard" at bounding box center [308, 29] width 439 height 36
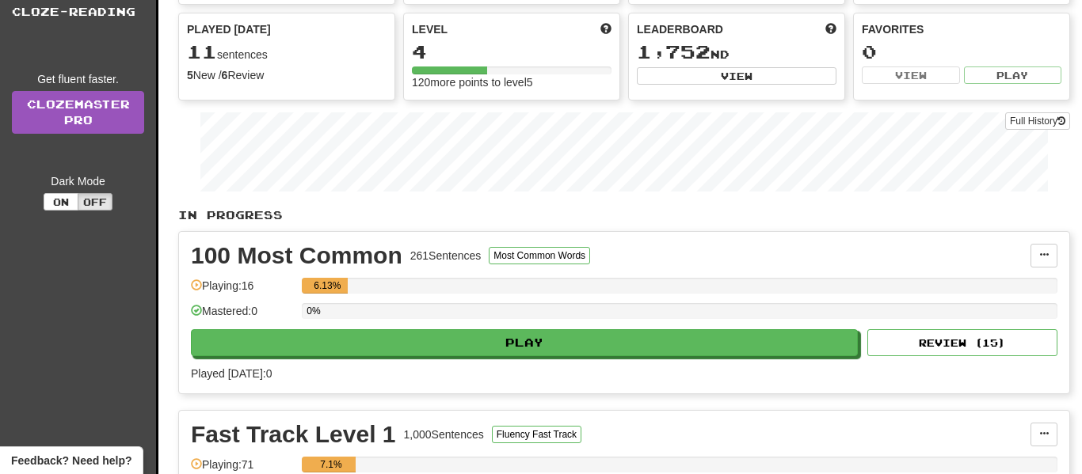
scroll to position [162, 0]
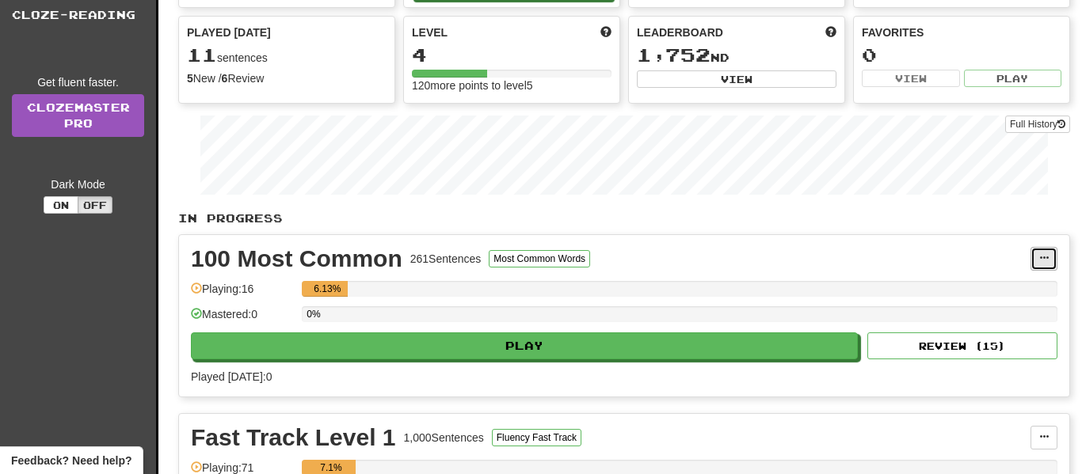
click at [1040, 248] on button at bounding box center [1043, 259] width 27 height 24
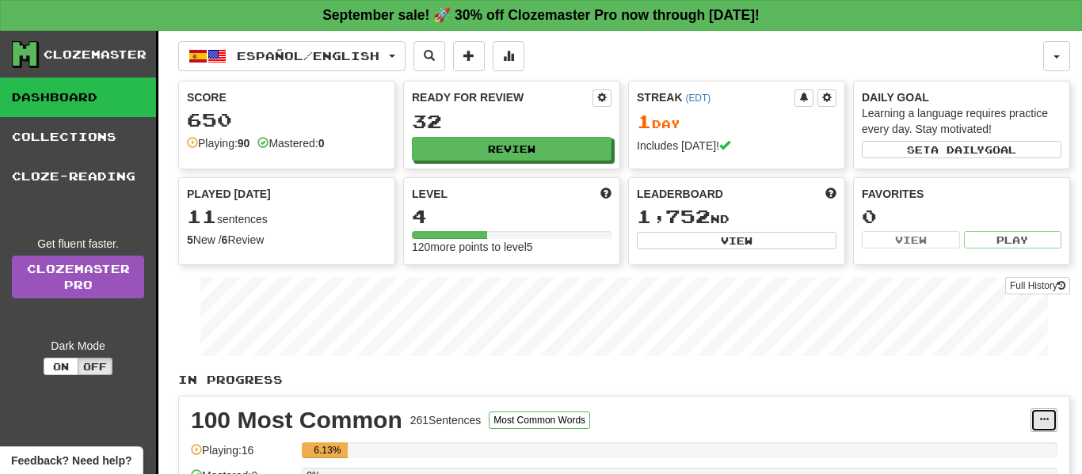
click at [1048, 430] on button at bounding box center [1043, 421] width 27 height 24
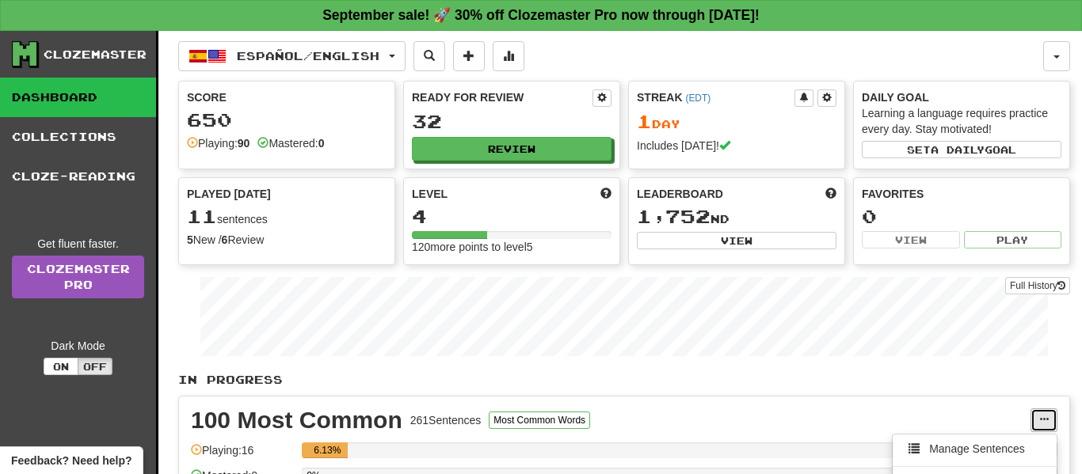
click at [1048, 430] on button at bounding box center [1043, 421] width 27 height 24
click at [1047, 431] on button at bounding box center [1043, 421] width 27 height 24
click at [1046, 431] on button at bounding box center [1043, 421] width 27 height 24
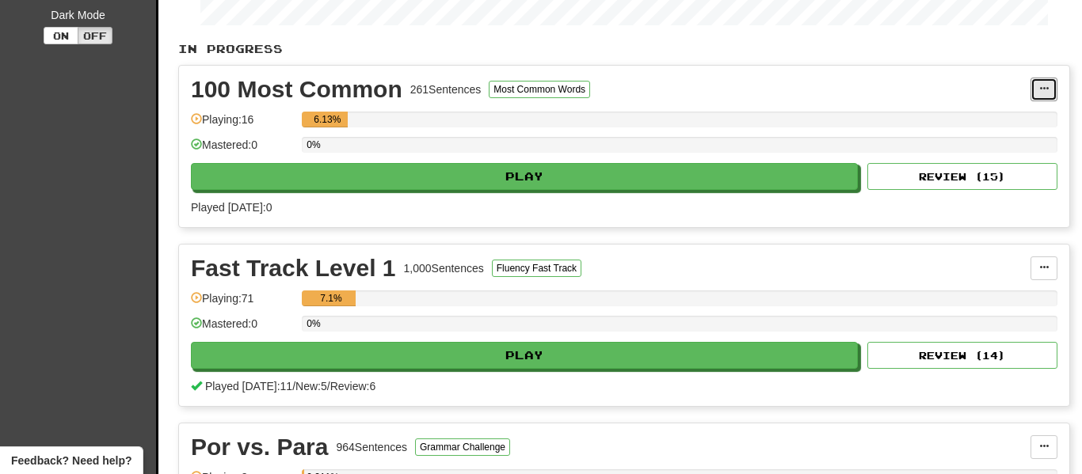
scroll to position [335, 0]
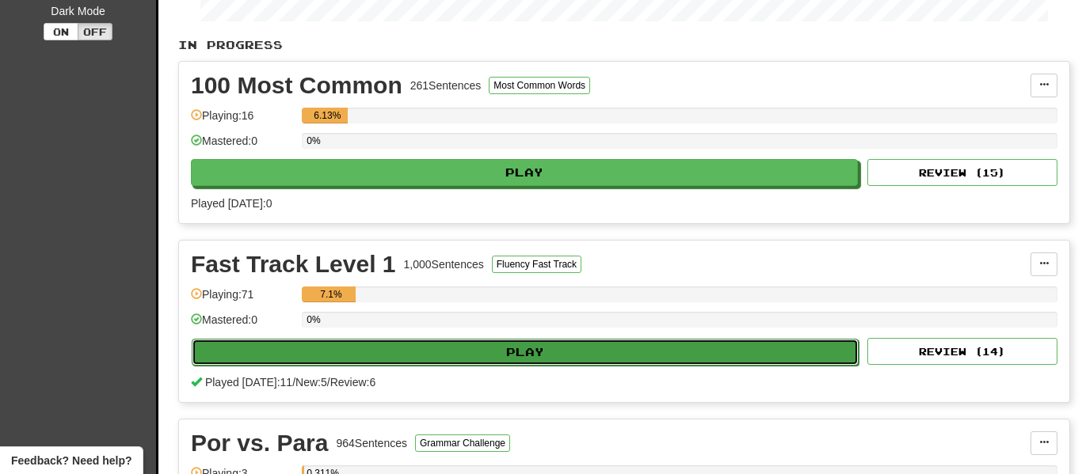
click at [359, 345] on button "Play" at bounding box center [525, 352] width 667 height 27
select select "**"
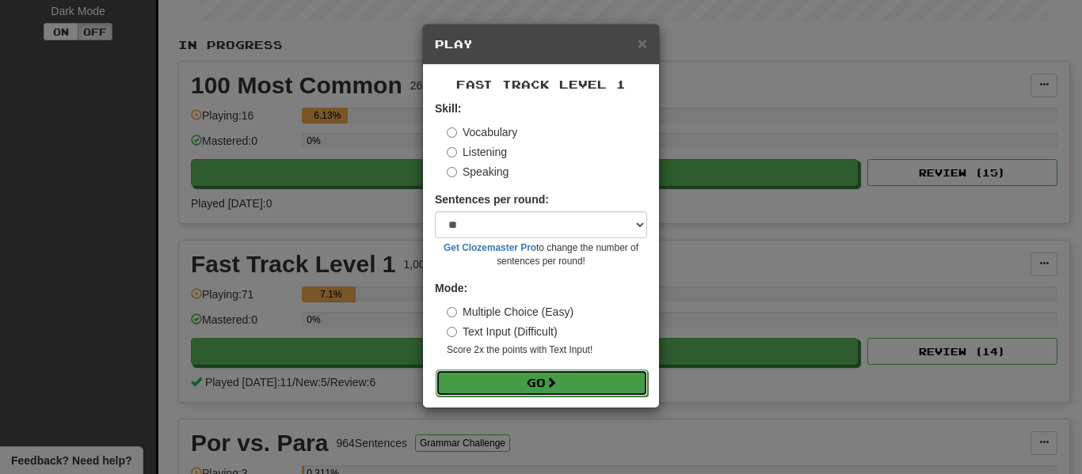
click at [563, 385] on button "Go" at bounding box center [541, 383] width 212 height 27
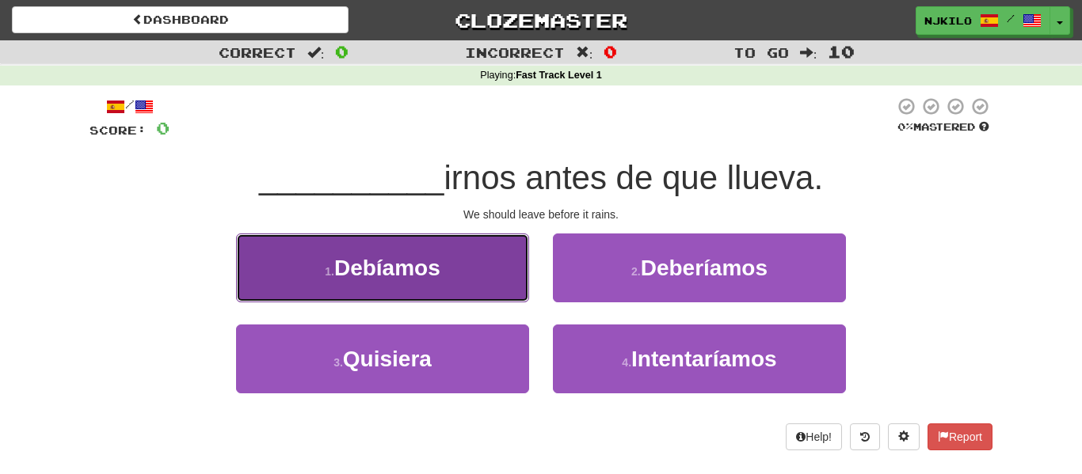
click at [470, 266] on button "1 . Debíamos" at bounding box center [382, 268] width 293 height 69
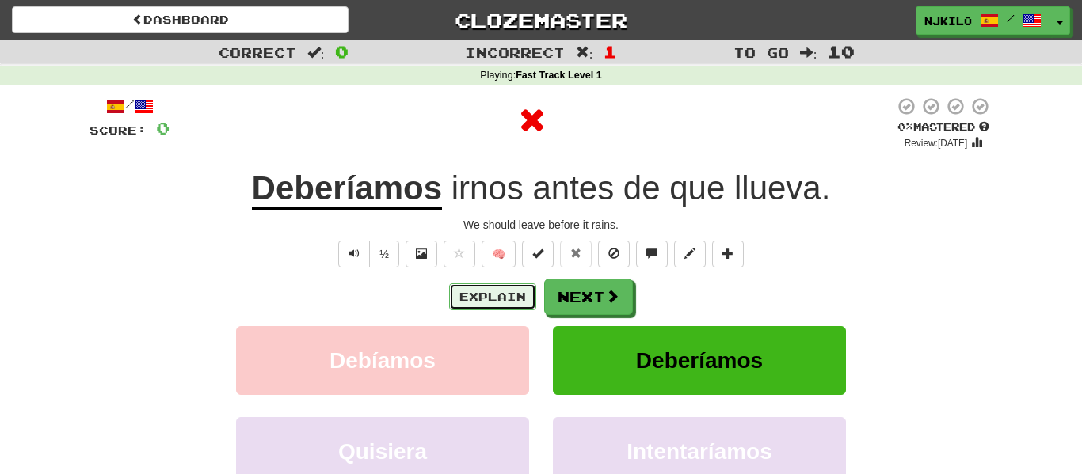
click at [501, 298] on button "Explain" at bounding box center [492, 296] width 87 height 27
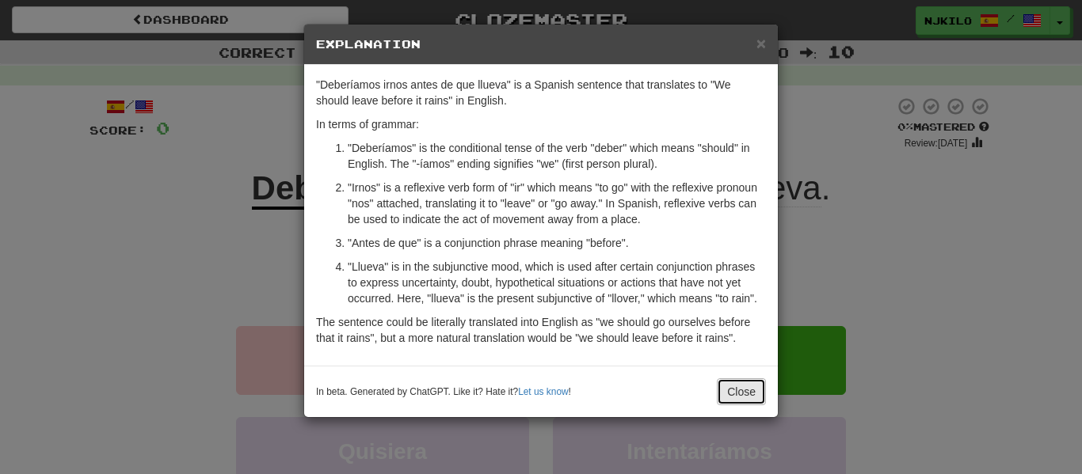
click at [733, 387] on button "Close" at bounding box center [741, 391] width 49 height 27
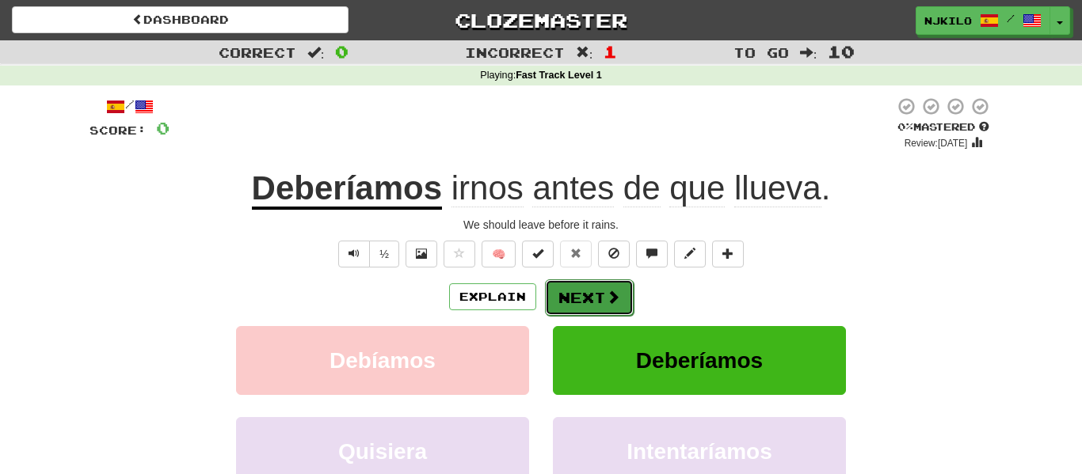
click at [592, 284] on button "Next" at bounding box center [589, 297] width 89 height 36
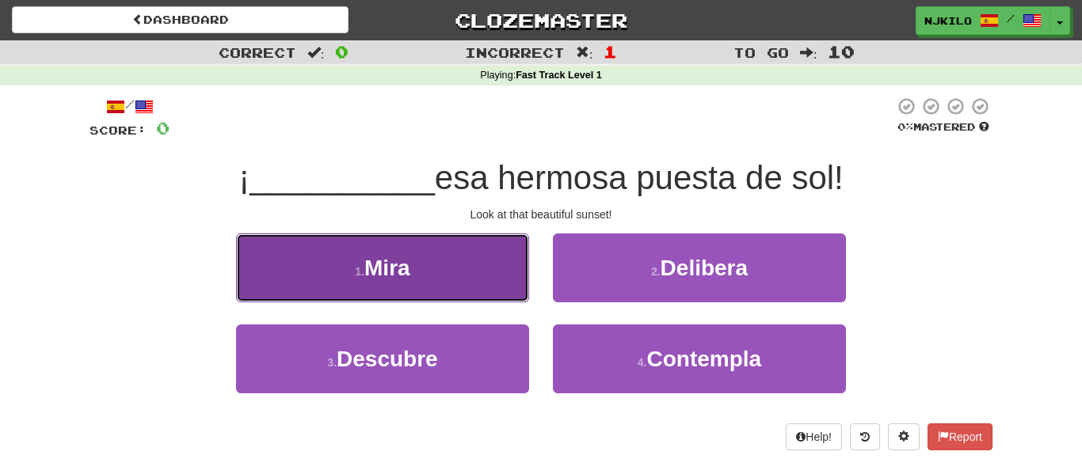
click at [479, 257] on button "1 . Mira" at bounding box center [382, 268] width 293 height 69
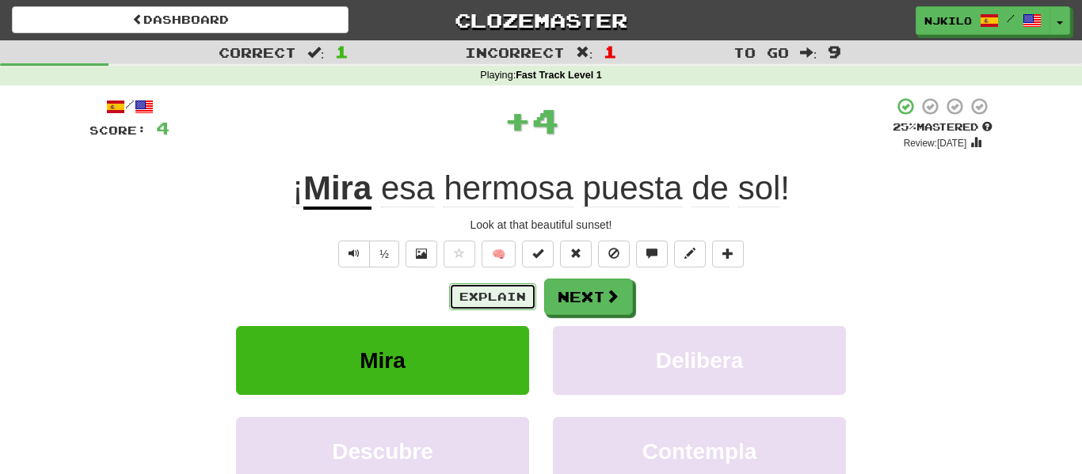
click at [480, 287] on button "Explain" at bounding box center [492, 296] width 87 height 27
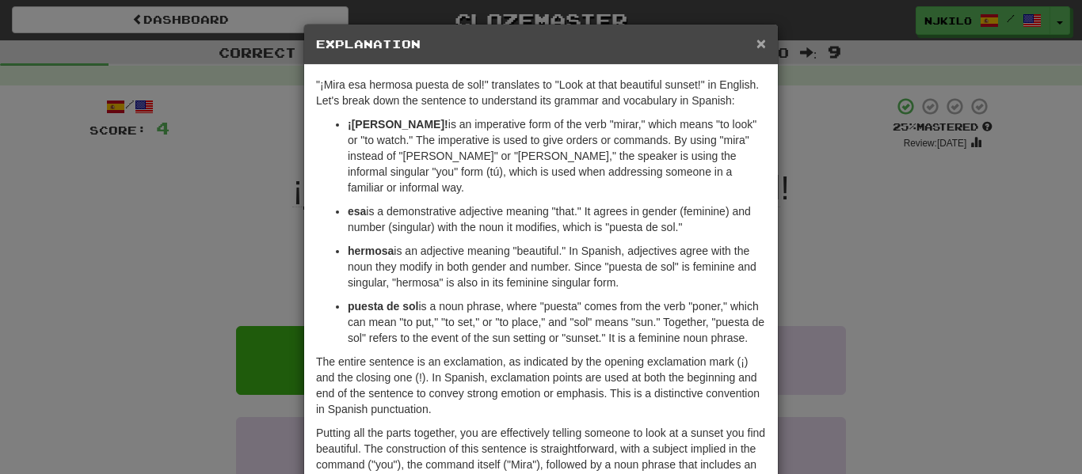
click at [756, 51] on span "×" at bounding box center [761, 43] width 10 height 18
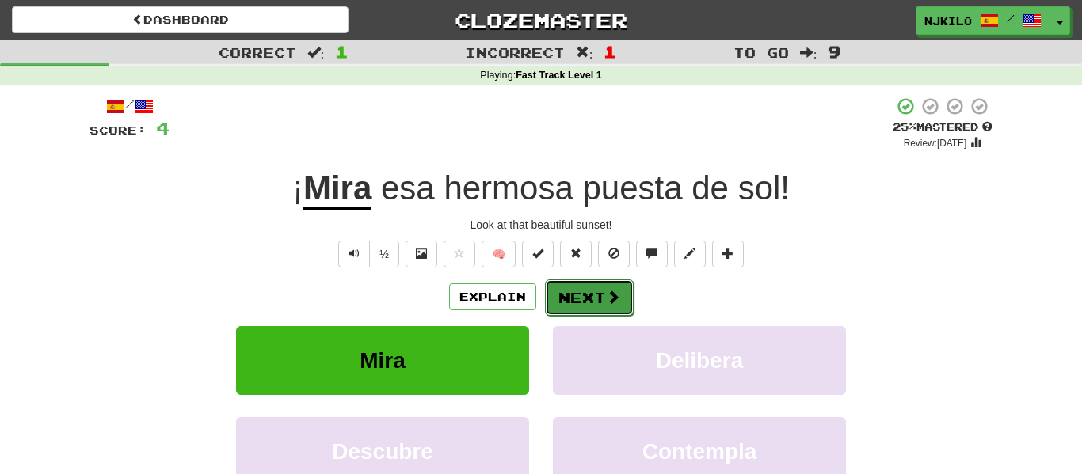
click at [565, 285] on button "Next" at bounding box center [589, 297] width 89 height 36
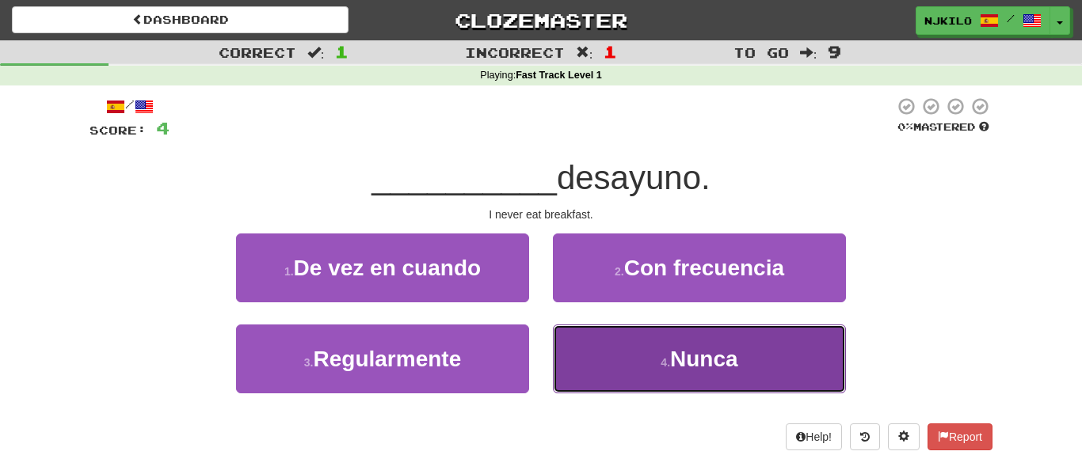
click at [584, 352] on button "4 . [GEOGRAPHIC_DATA]" at bounding box center [699, 359] width 293 height 69
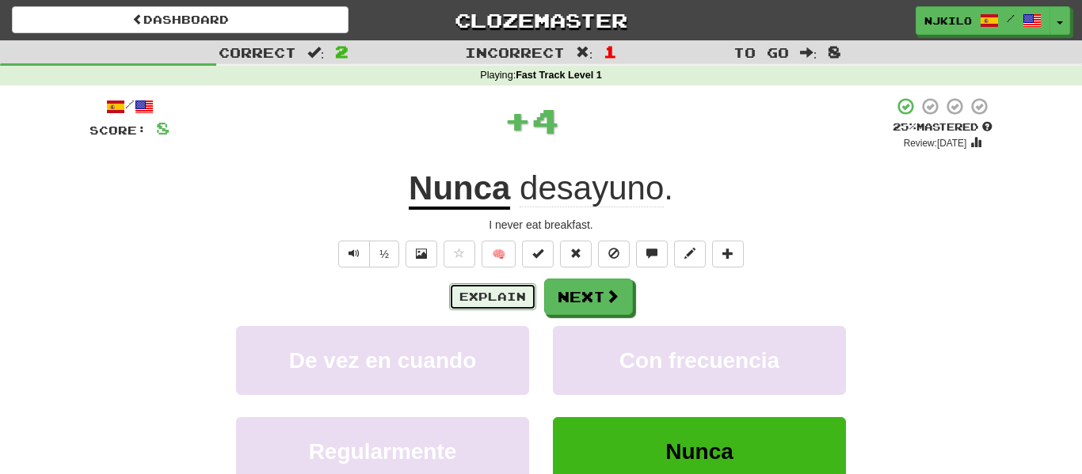
click at [514, 287] on button "Explain" at bounding box center [492, 296] width 87 height 27
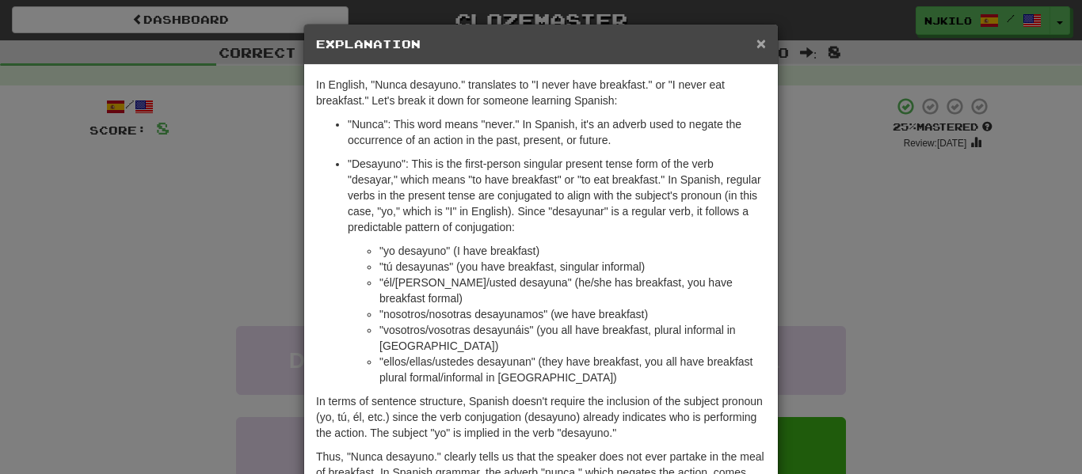
click at [756, 44] on span "×" at bounding box center [761, 43] width 10 height 18
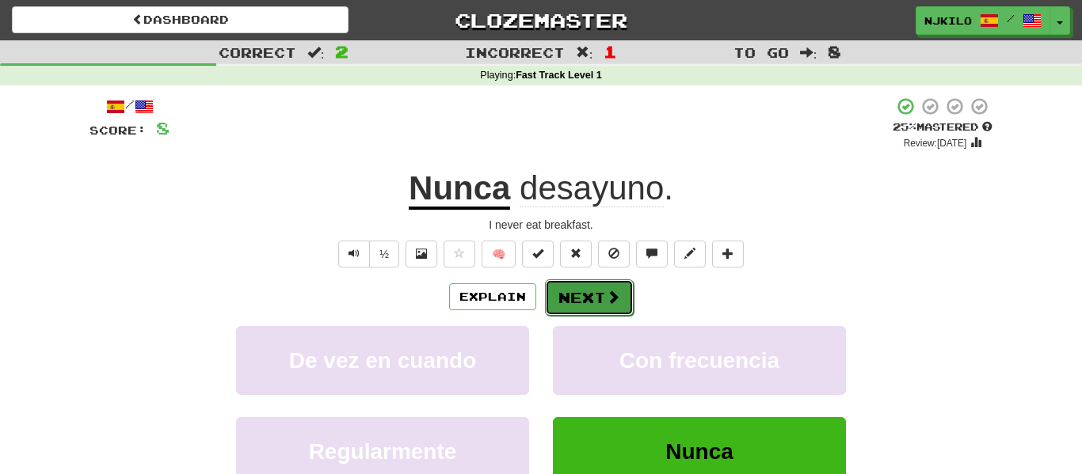
click at [614, 309] on button "Next" at bounding box center [589, 297] width 89 height 36
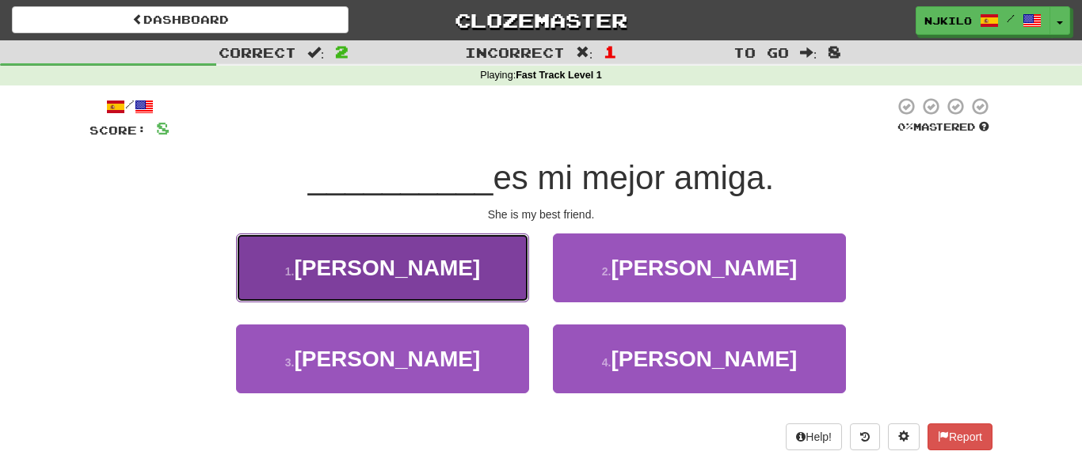
click at [493, 260] on button "1 . [PERSON_NAME]" at bounding box center [382, 268] width 293 height 69
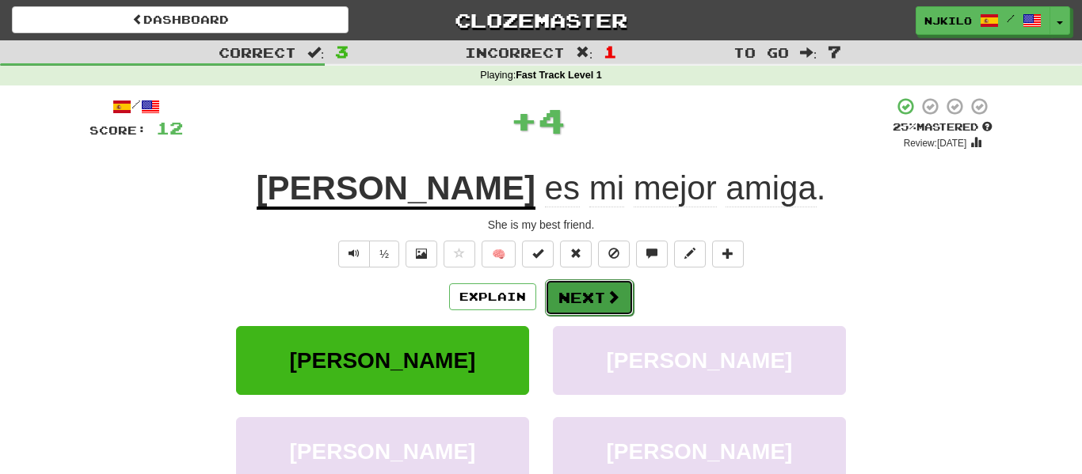
click at [575, 296] on button "Next" at bounding box center [589, 297] width 89 height 36
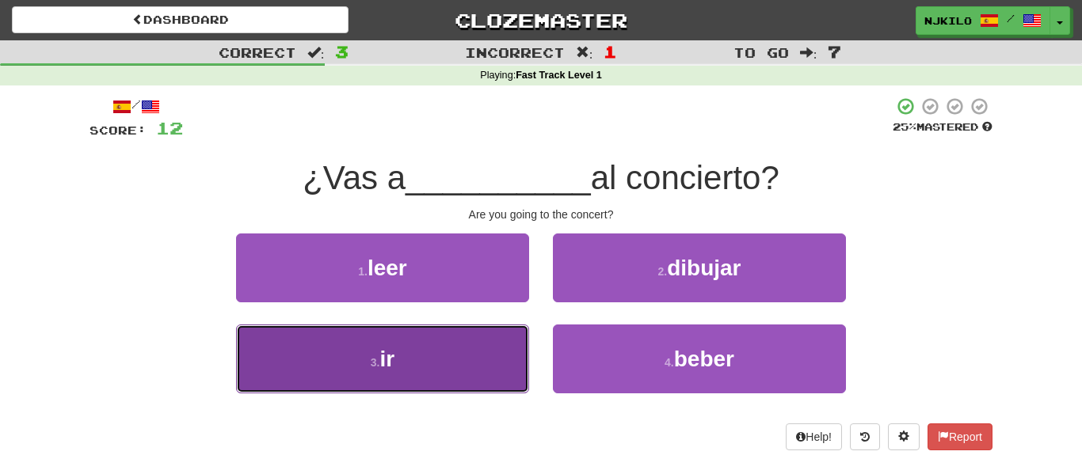
click at [366, 392] on button "3 . ir" at bounding box center [382, 359] width 293 height 69
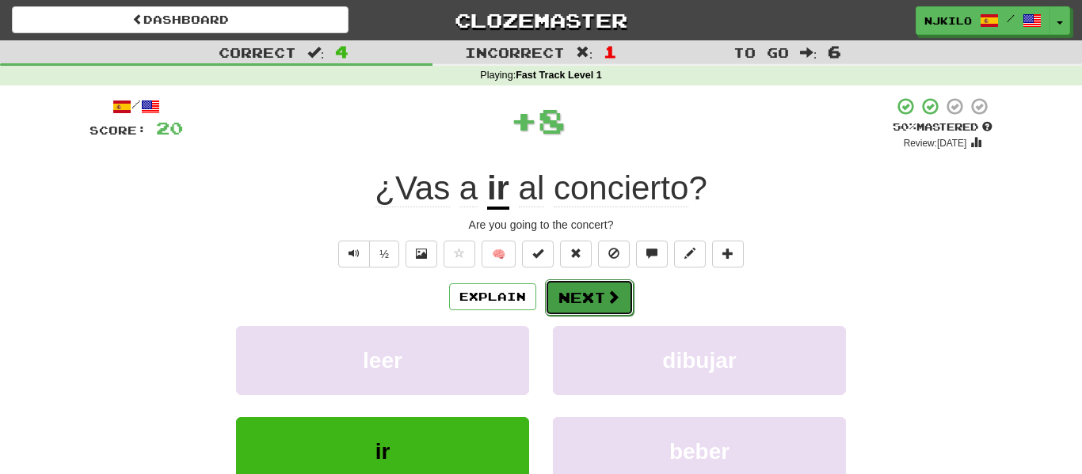
click at [565, 303] on button "Next" at bounding box center [589, 297] width 89 height 36
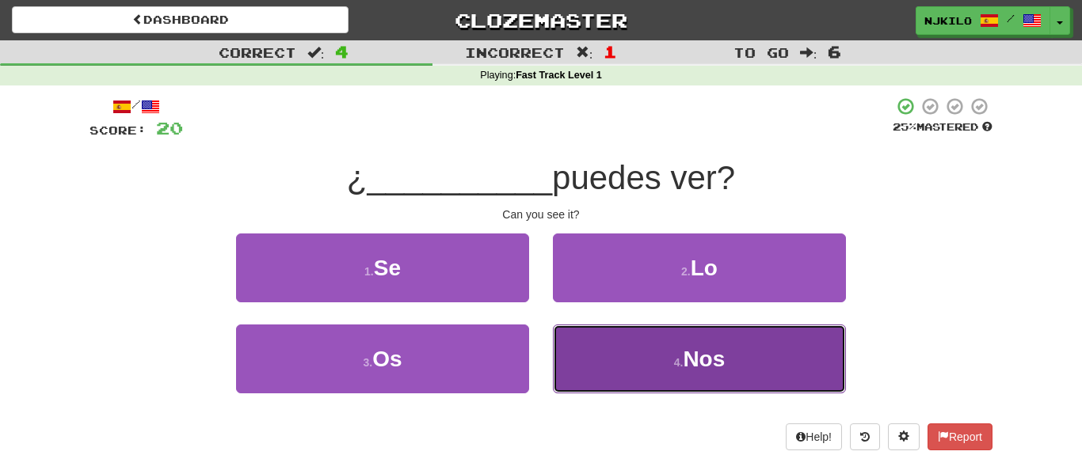
click at [612, 329] on button "4 . Nos" at bounding box center [699, 359] width 293 height 69
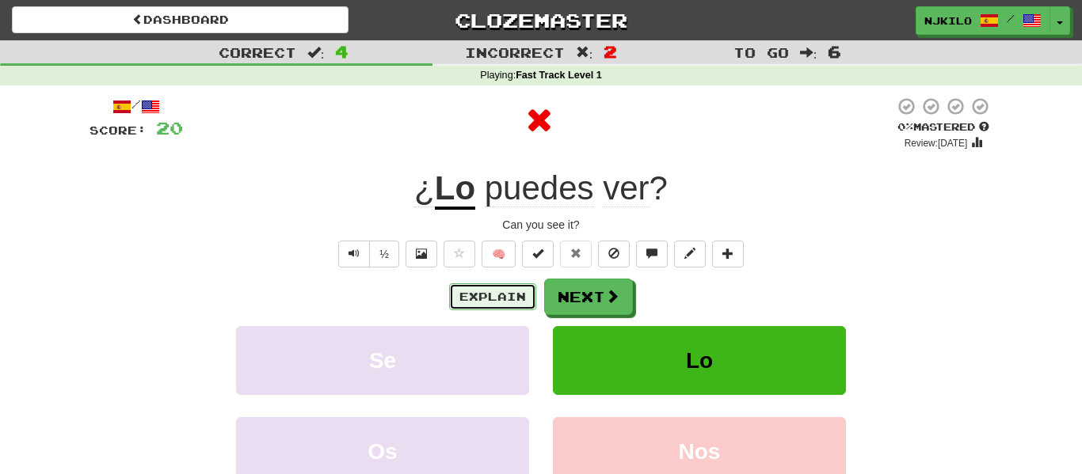
click at [492, 284] on button "Explain" at bounding box center [492, 296] width 87 height 27
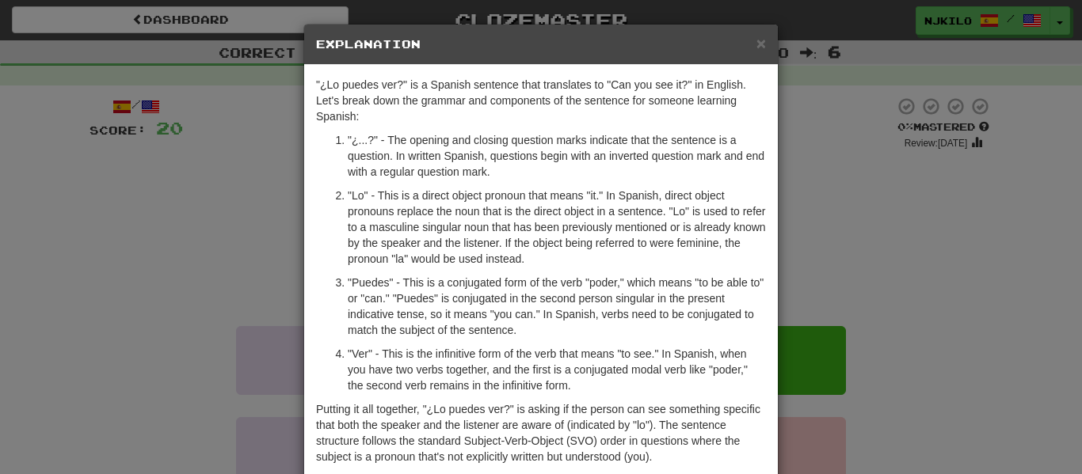
click at [761, 58] on div "× Explanation" at bounding box center [540, 45] width 473 height 40
click at [763, 50] on span "×" at bounding box center [761, 43] width 10 height 18
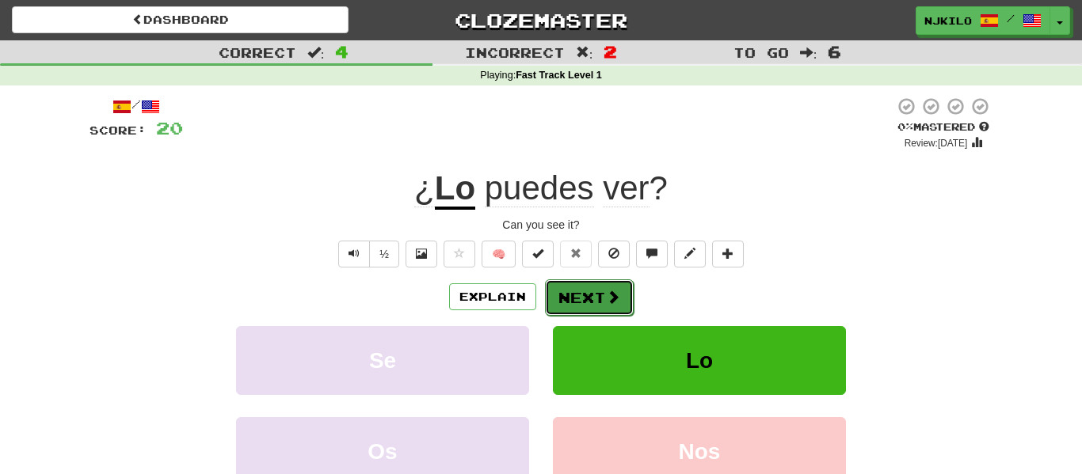
click at [590, 303] on button "Next" at bounding box center [589, 297] width 89 height 36
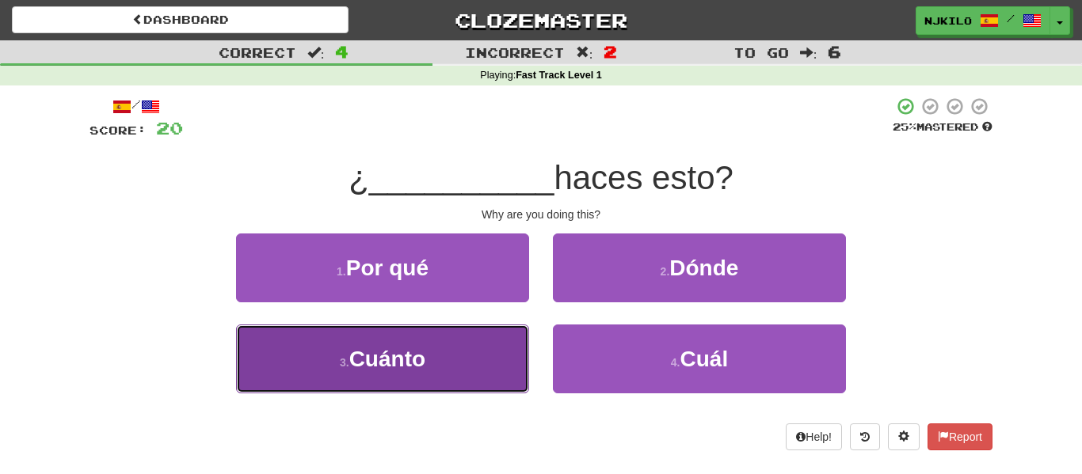
click at [445, 363] on button "3 . [GEOGRAPHIC_DATA]" at bounding box center [382, 359] width 293 height 69
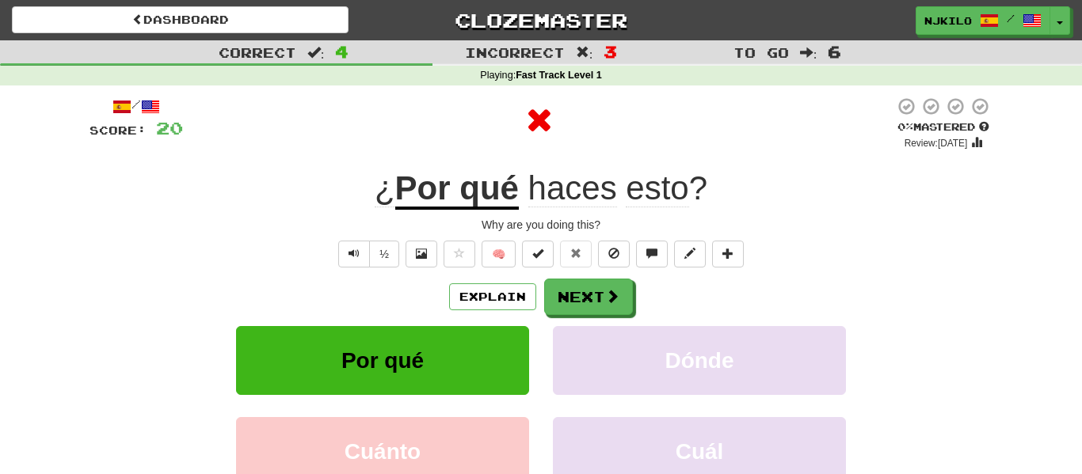
click at [444, 206] on u "Por qué" at bounding box center [457, 189] width 124 height 40
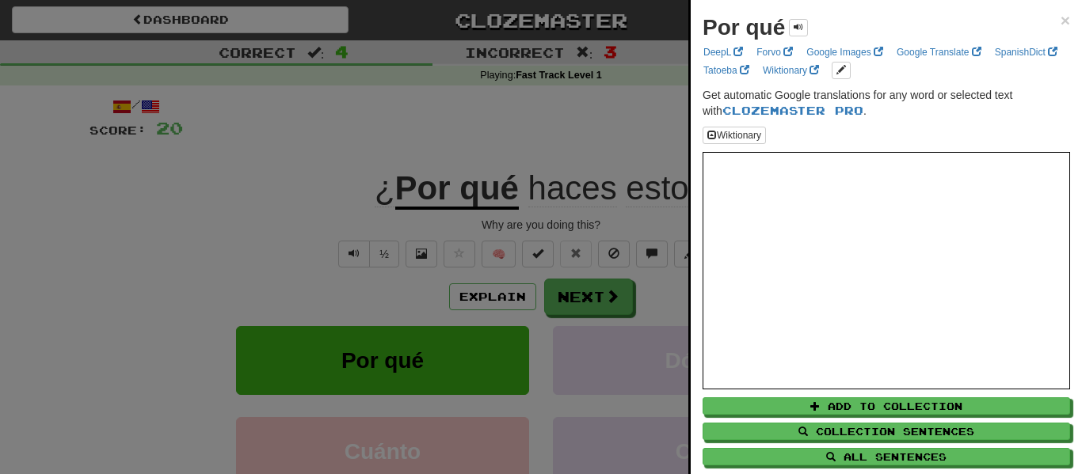
click at [665, 229] on div at bounding box center [541, 237] width 1082 height 474
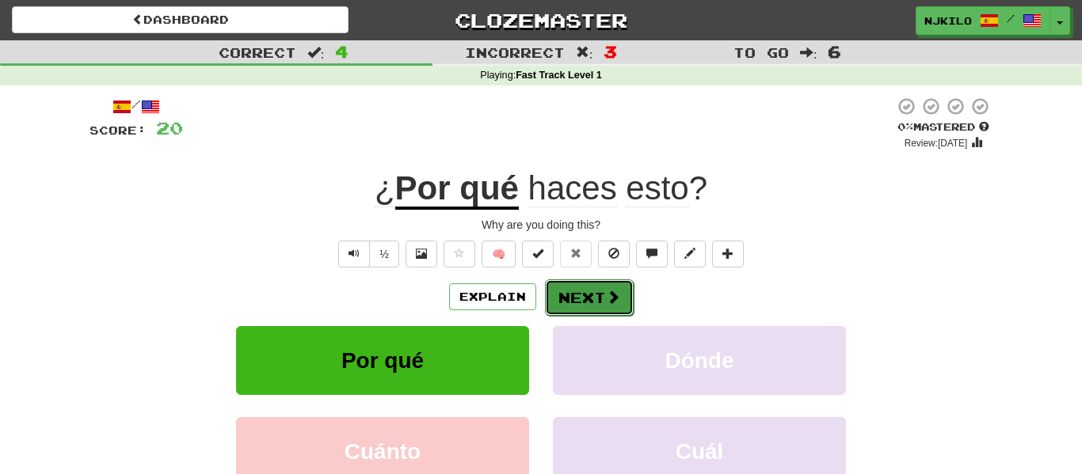
click at [572, 303] on button "Next" at bounding box center [589, 297] width 89 height 36
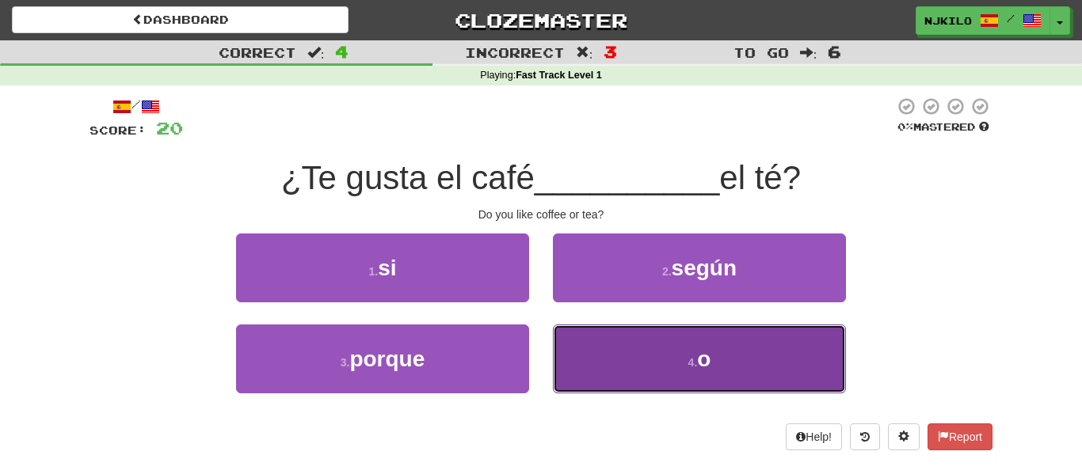
click at [636, 384] on button "4 . o" at bounding box center [699, 359] width 293 height 69
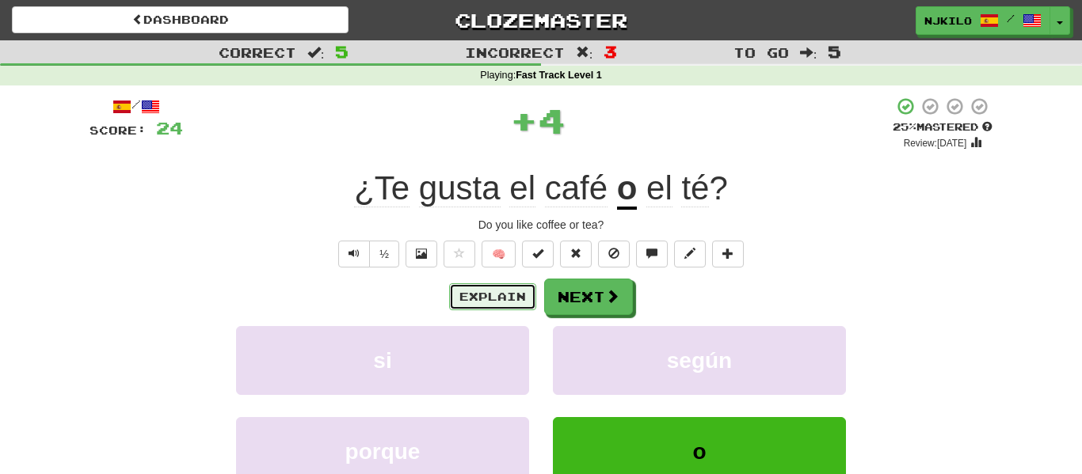
click at [516, 296] on button "Explain" at bounding box center [492, 296] width 87 height 27
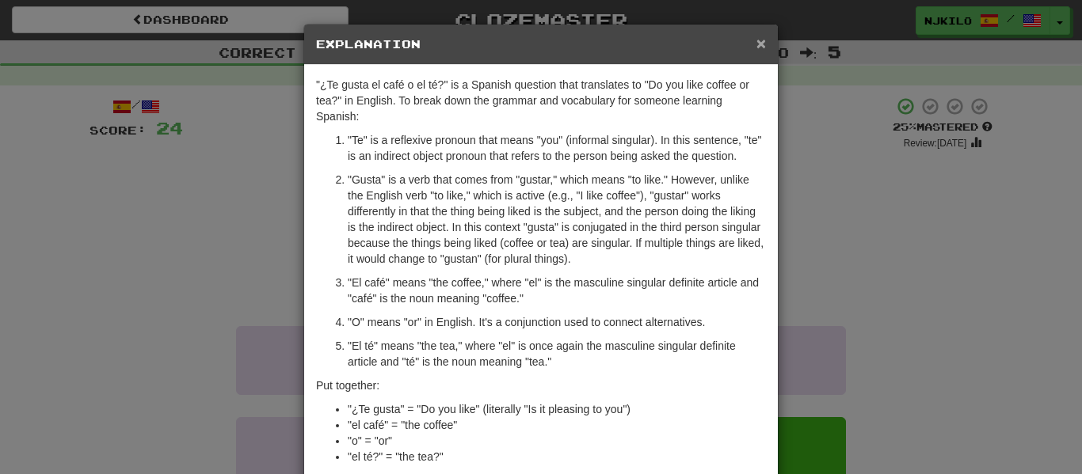
click at [759, 45] on span "×" at bounding box center [761, 43] width 10 height 18
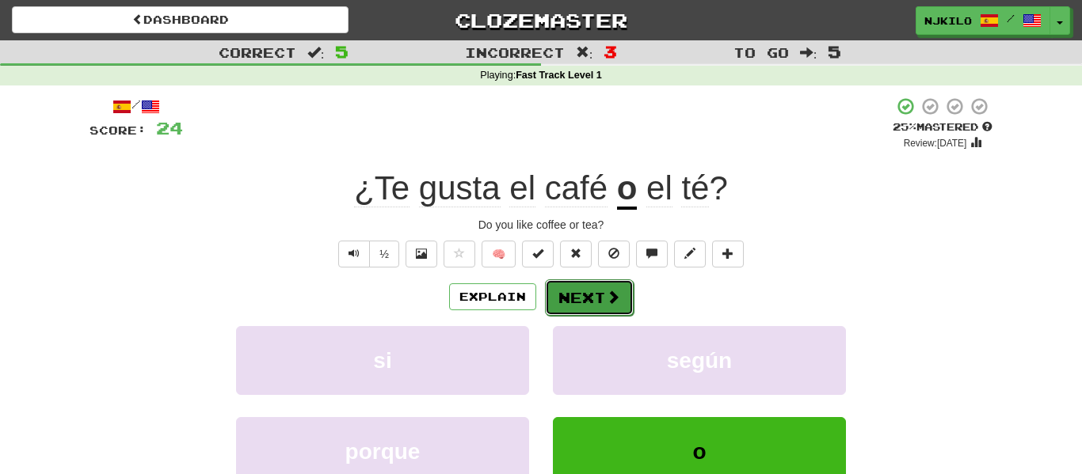
click at [617, 309] on button "Next" at bounding box center [589, 297] width 89 height 36
